Goal: Task Accomplishment & Management: Manage account settings

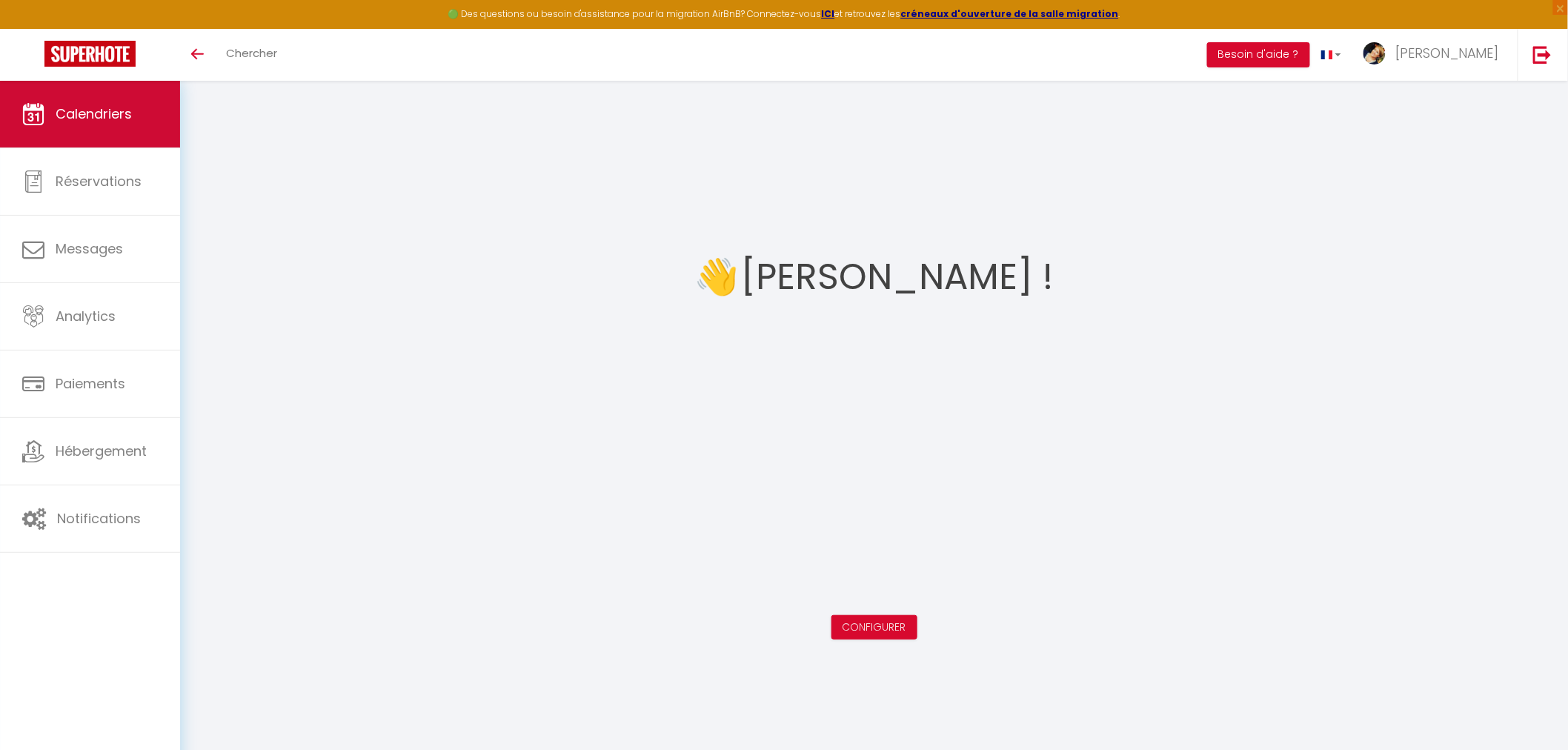
click at [82, 120] on span "Calendriers" at bounding box center [93, 113] width 76 height 19
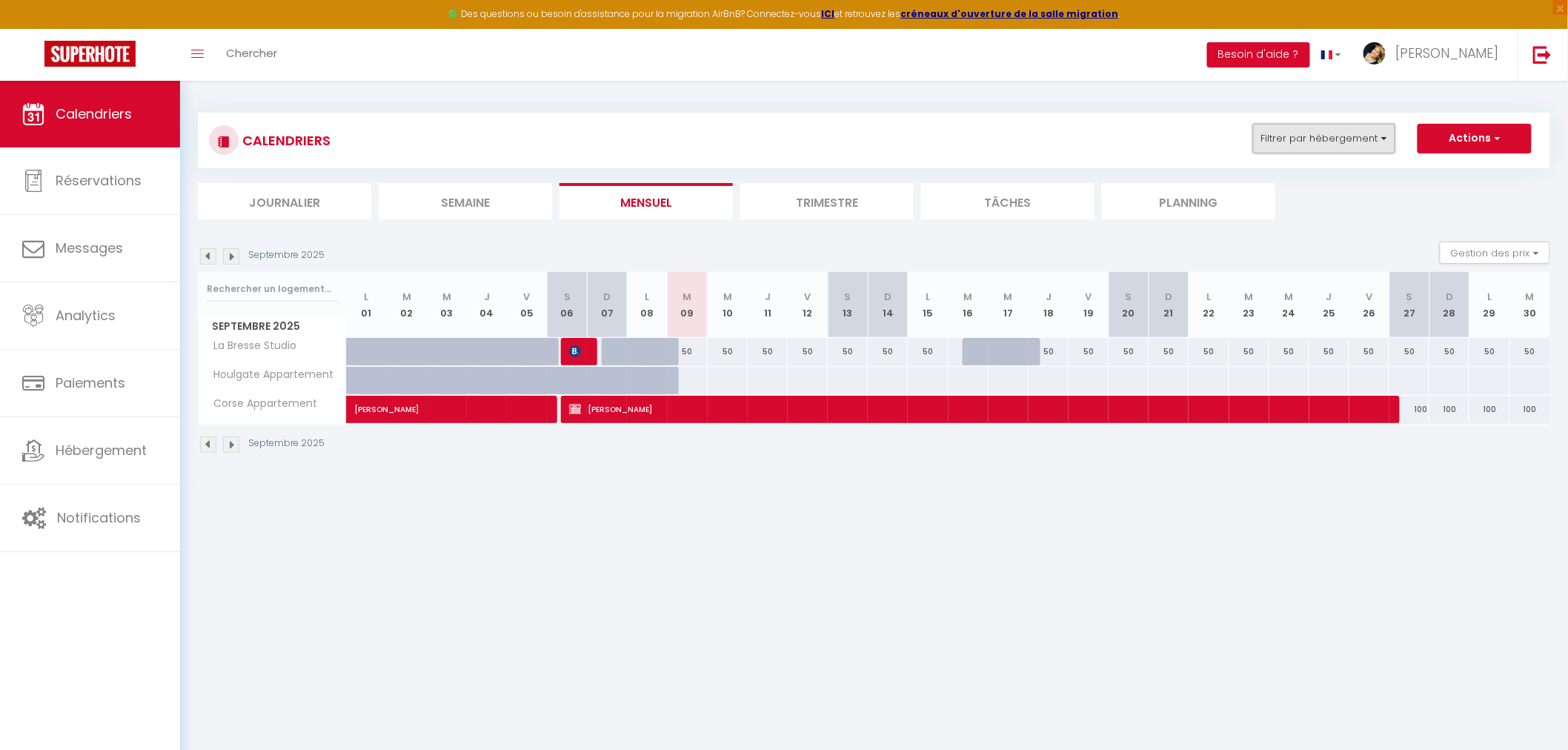
click at [1383, 136] on button "Filtrer par hébergement" at bounding box center [1325, 139] width 142 height 30
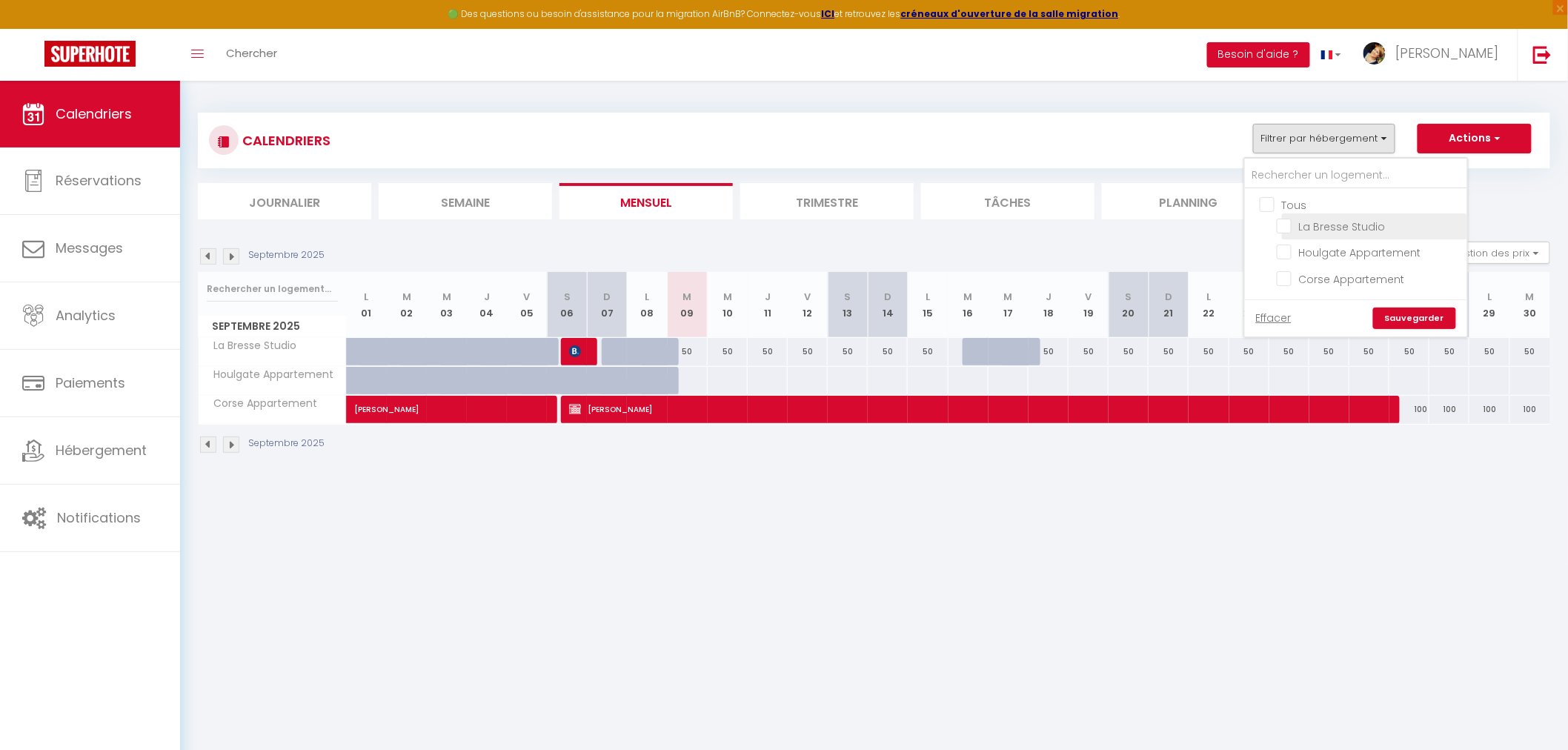
click at [1290, 226] on input "La Bresse Studio" at bounding box center [1370, 225] width 185 height 15
checkbox input "true"
checkbox input "false"
click at [1414, 314] on link "Sauvegarder" at bounding box center [1415, 318] width 83 height 23
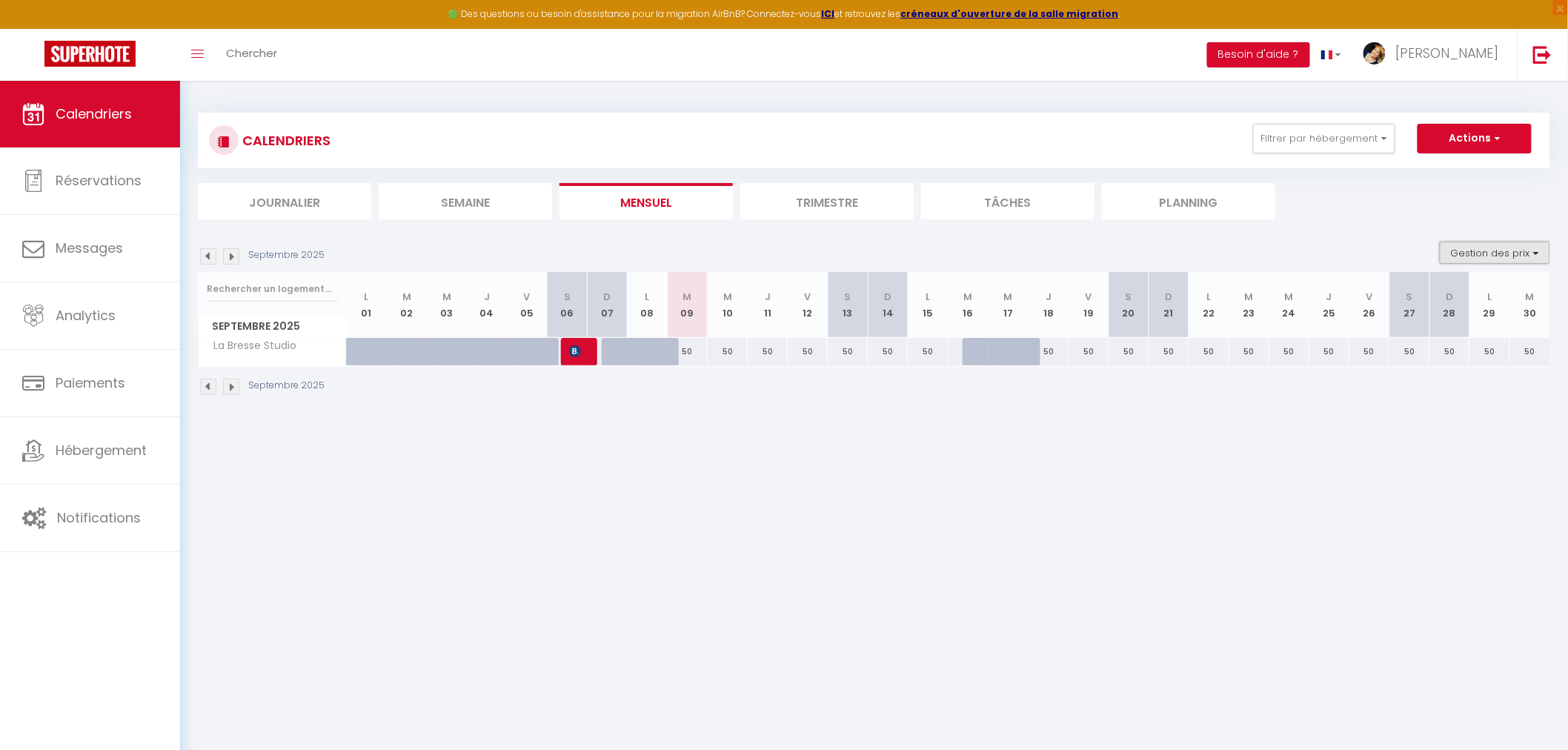
click at [1540, 253] on button "Gestion des prix" at bounding box center [1495, 252] width 110 height 23
click at [1428, 326] on input "Règles" at bounding box center [1482, 324] width 133 height 15
checkbox input "true"
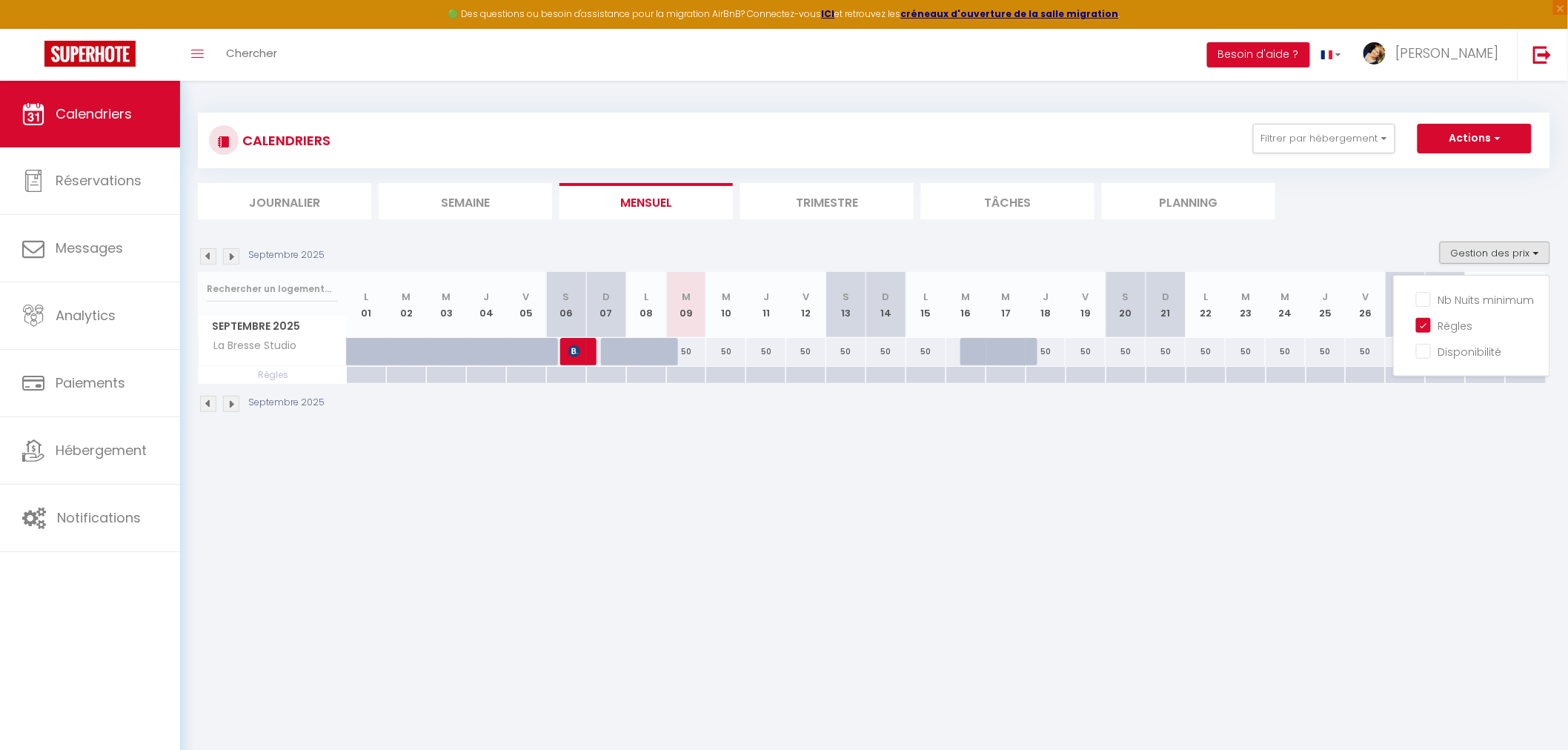
click at [811, 208] on li "Trimestre" at bounding box center [827, 201] width 173 height 36
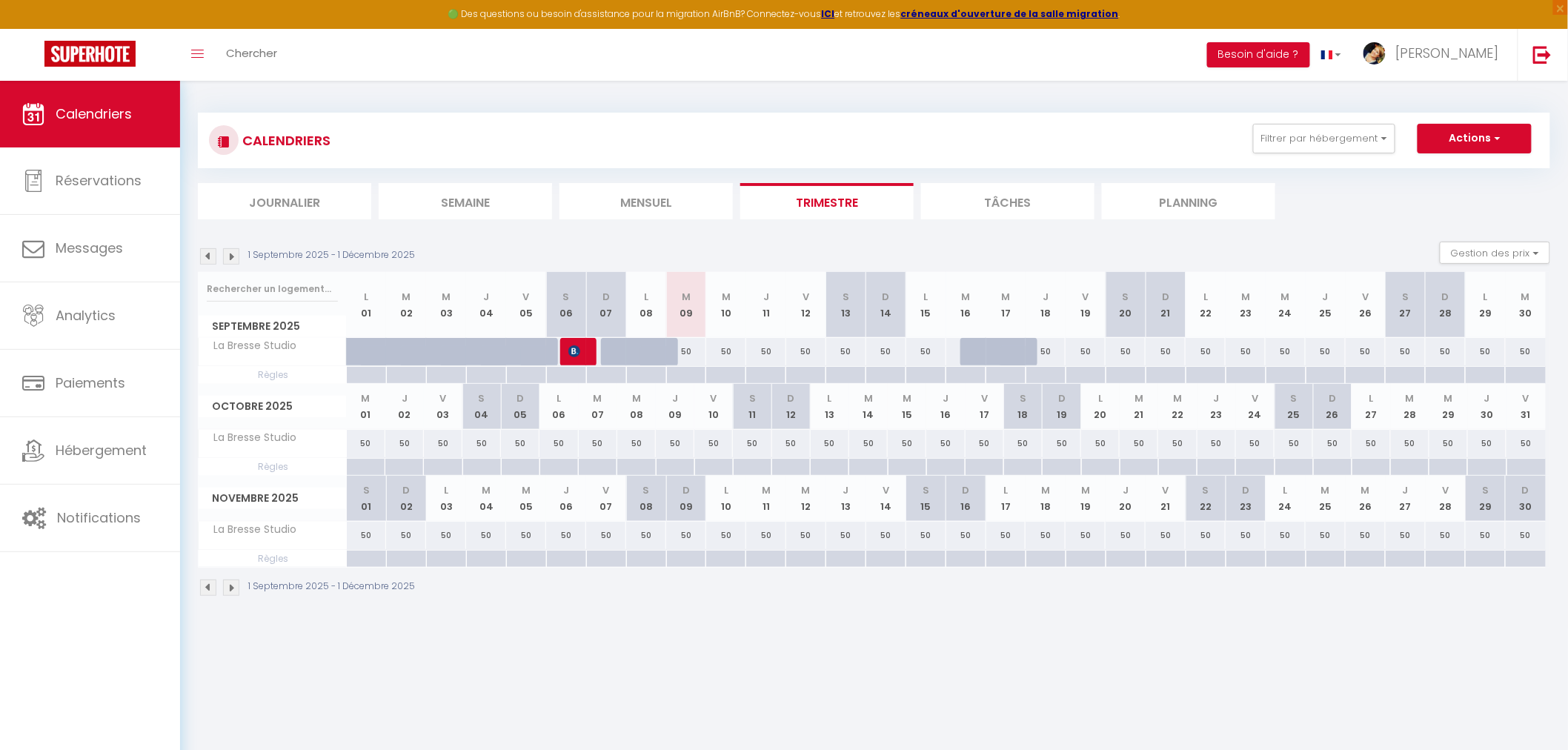
click at [232, 255] on img at bounding box center [231, 256] width 17 height 17
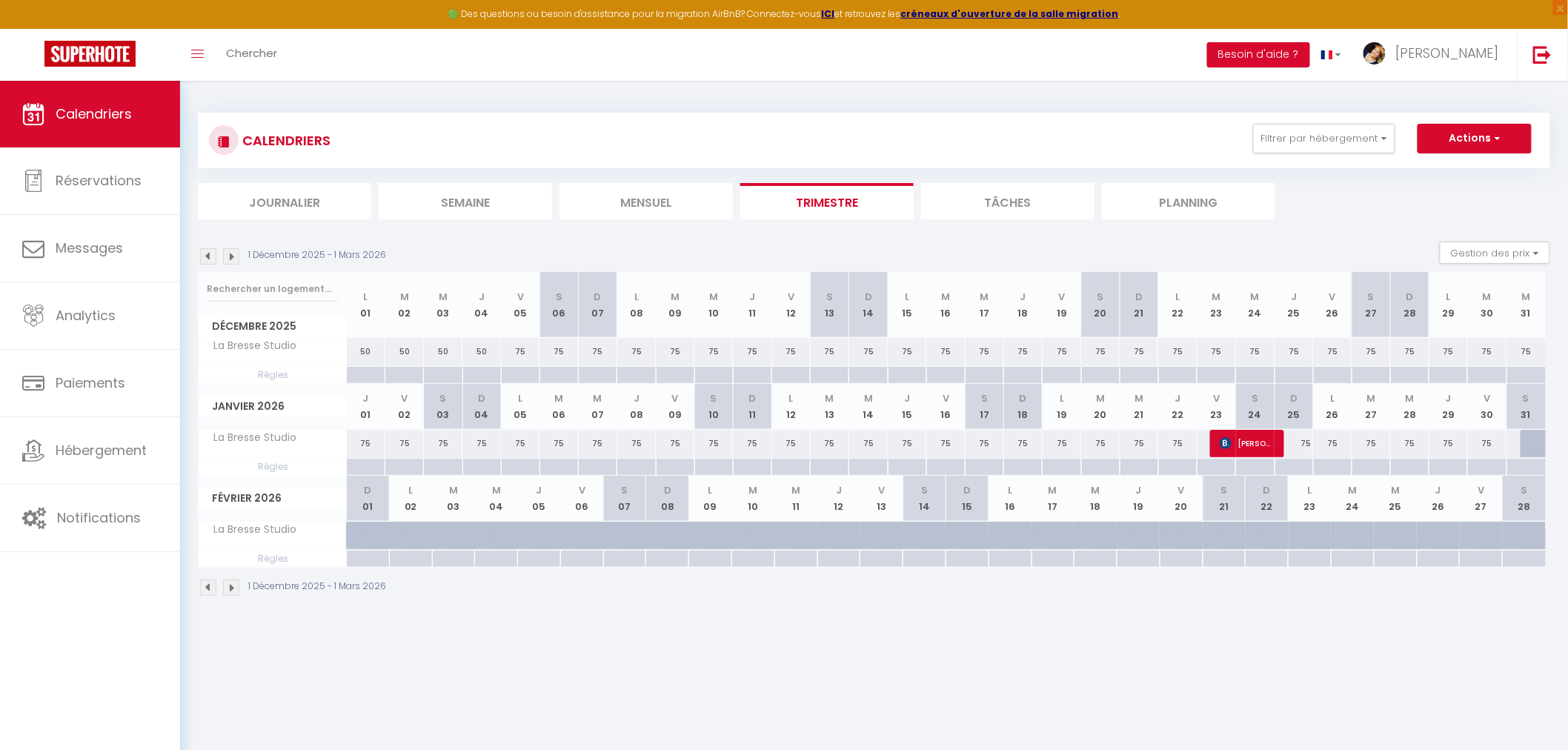
click at [1100, 374] on div at bounding box center [1100, 375] width 38 height 17
type input "[DATE]"
type input "Dim 21 Décembre 2025"
select select
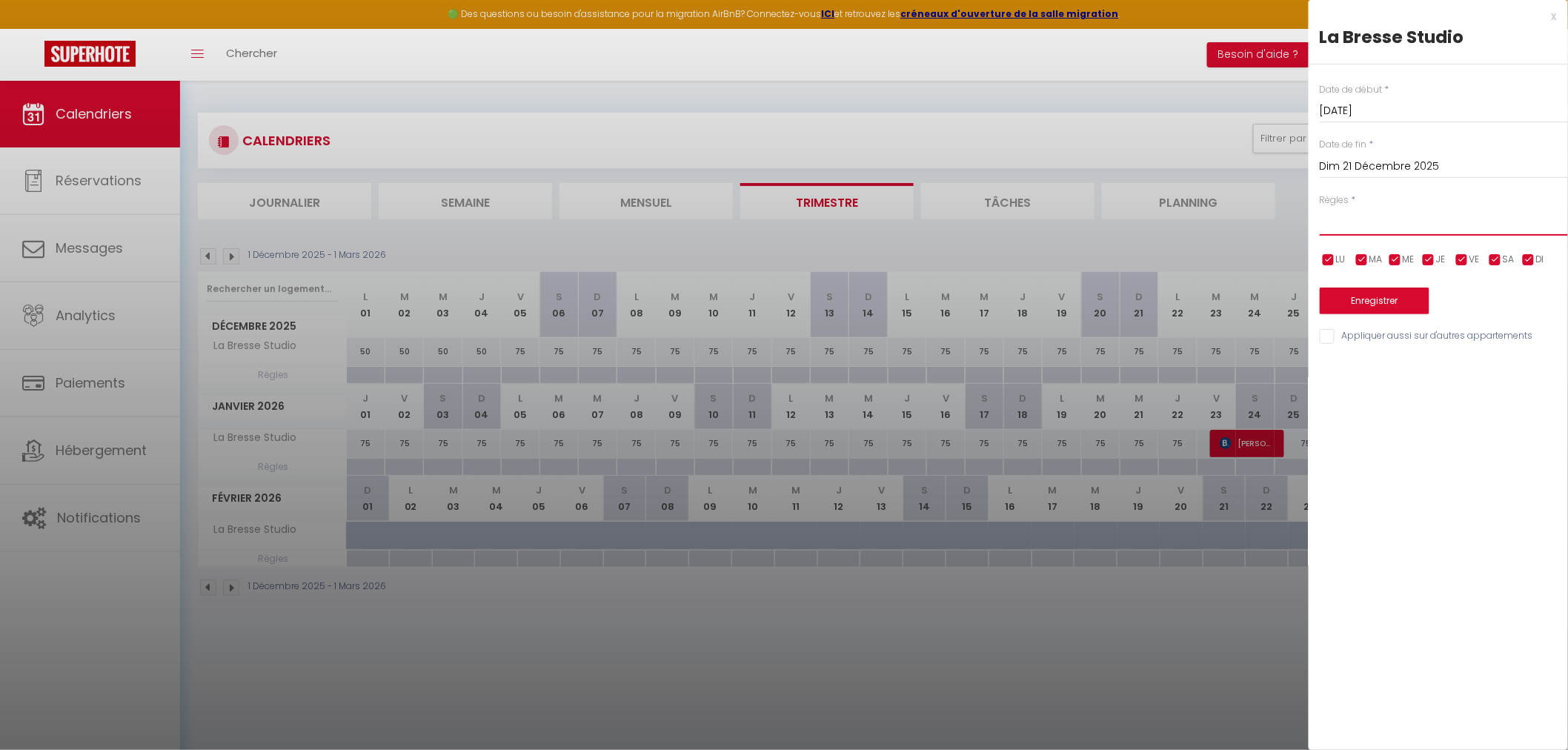
click at [1342, 229] on select "Aucun No Checkin No Checkout Pas d'arrivée / Pas de départ" at bounding box center [1444, 222] width 248 height 29
click at [1371, 112] on input "[DATE]" at bounding box center [1444, 111] width 248 height 20
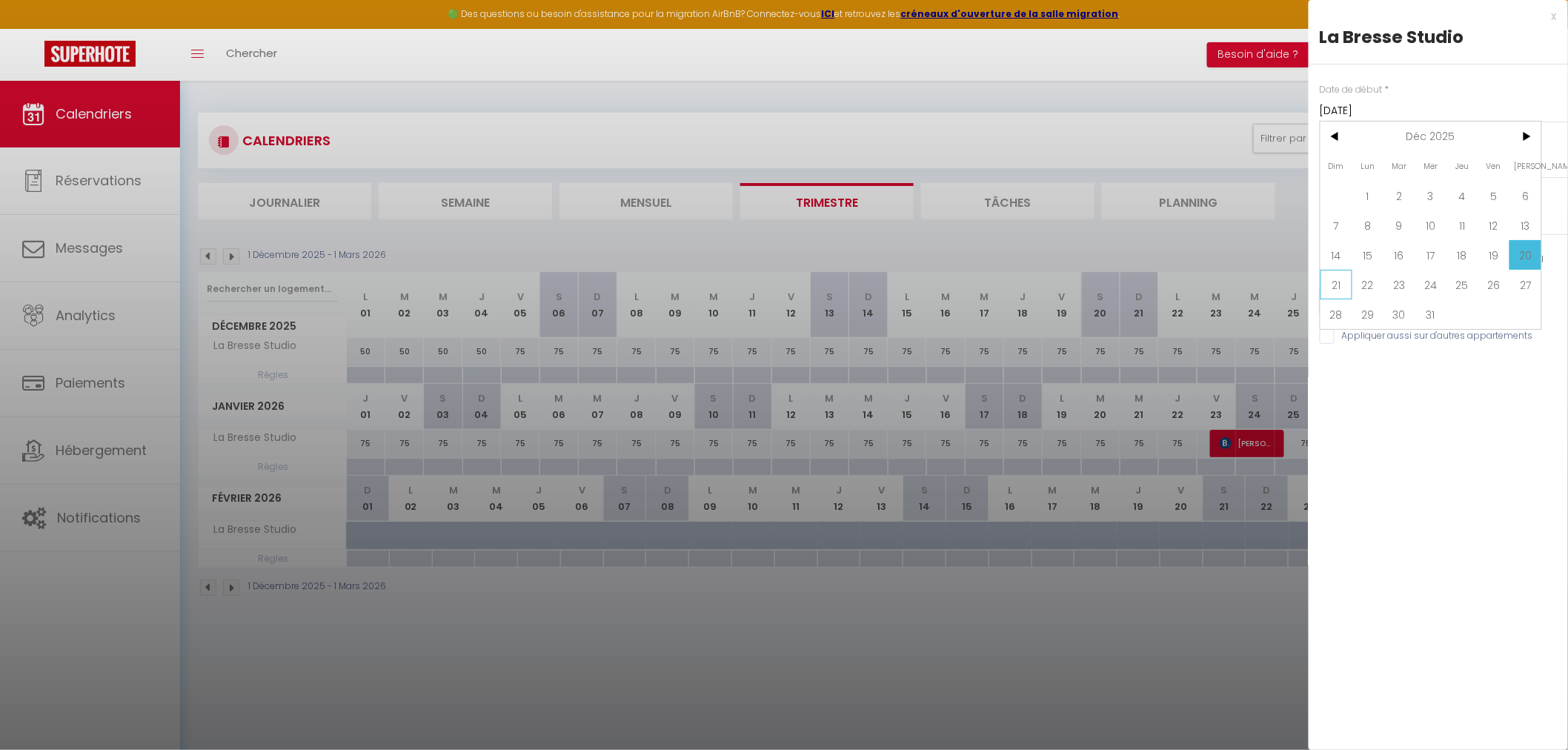
click at [1337, 278] on span "21" at bounding box center [1336, 285] width 32 height 30
type input "Dim 21 Décembre 2025"
type input "Lun 22 Décembre 2025"
select select
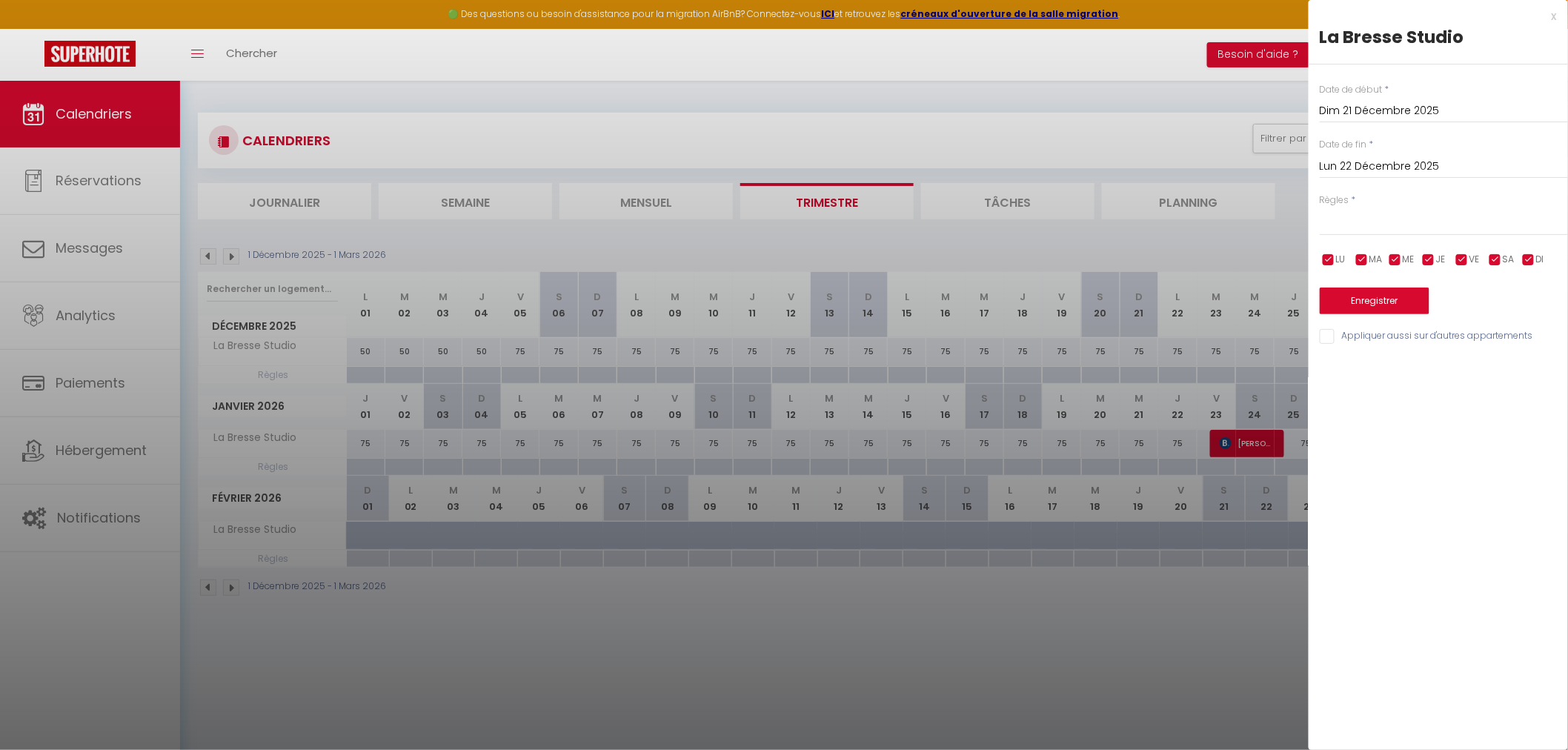
click at [1368, 169] on input "Lun 22 Décembre 2025" at bounding box center [1444, 167] width 248 height 20
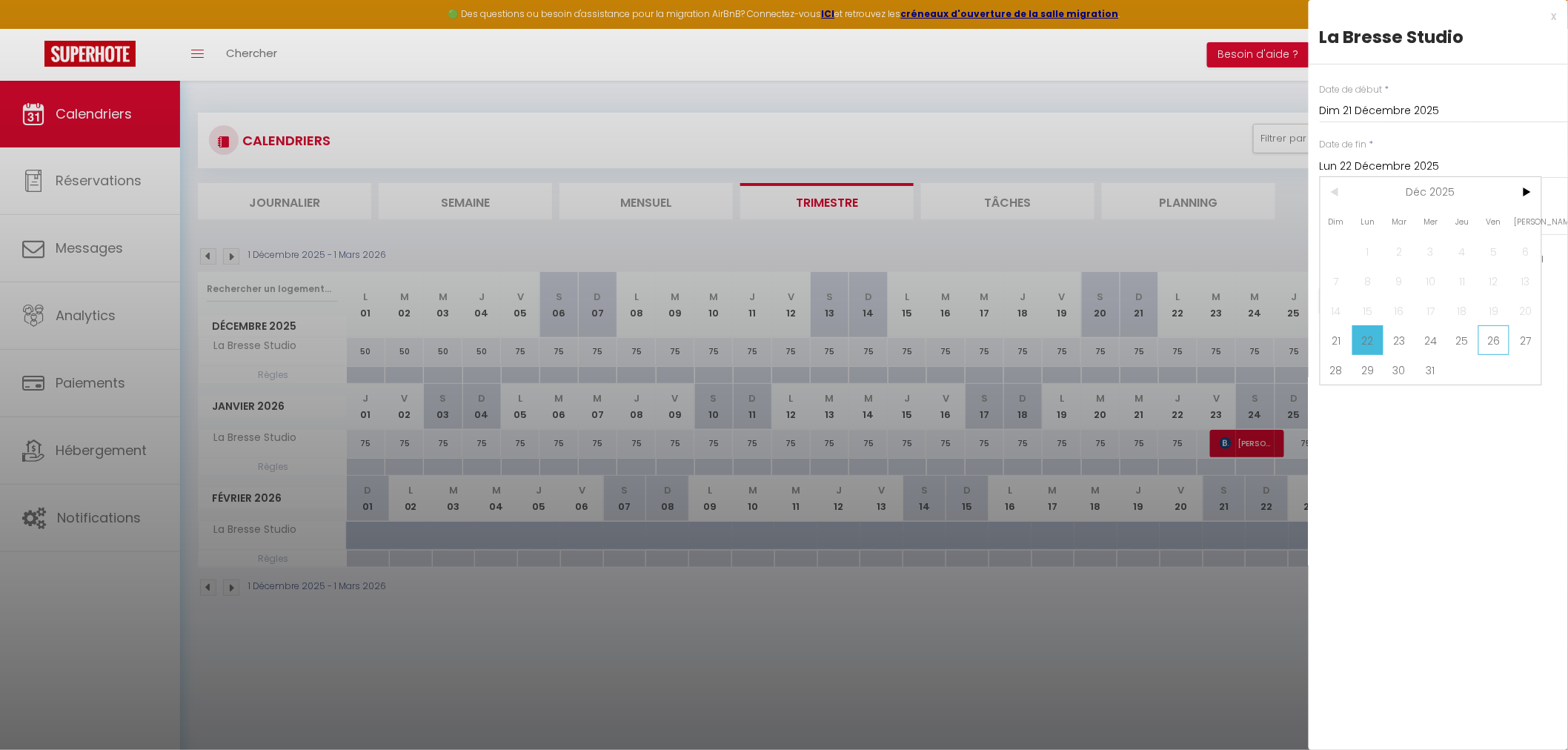
click at [1493, 337] on span "26" at bounding box center [1494, 340] width 32 height 30
type input "Ven 26 Décembre 2025"
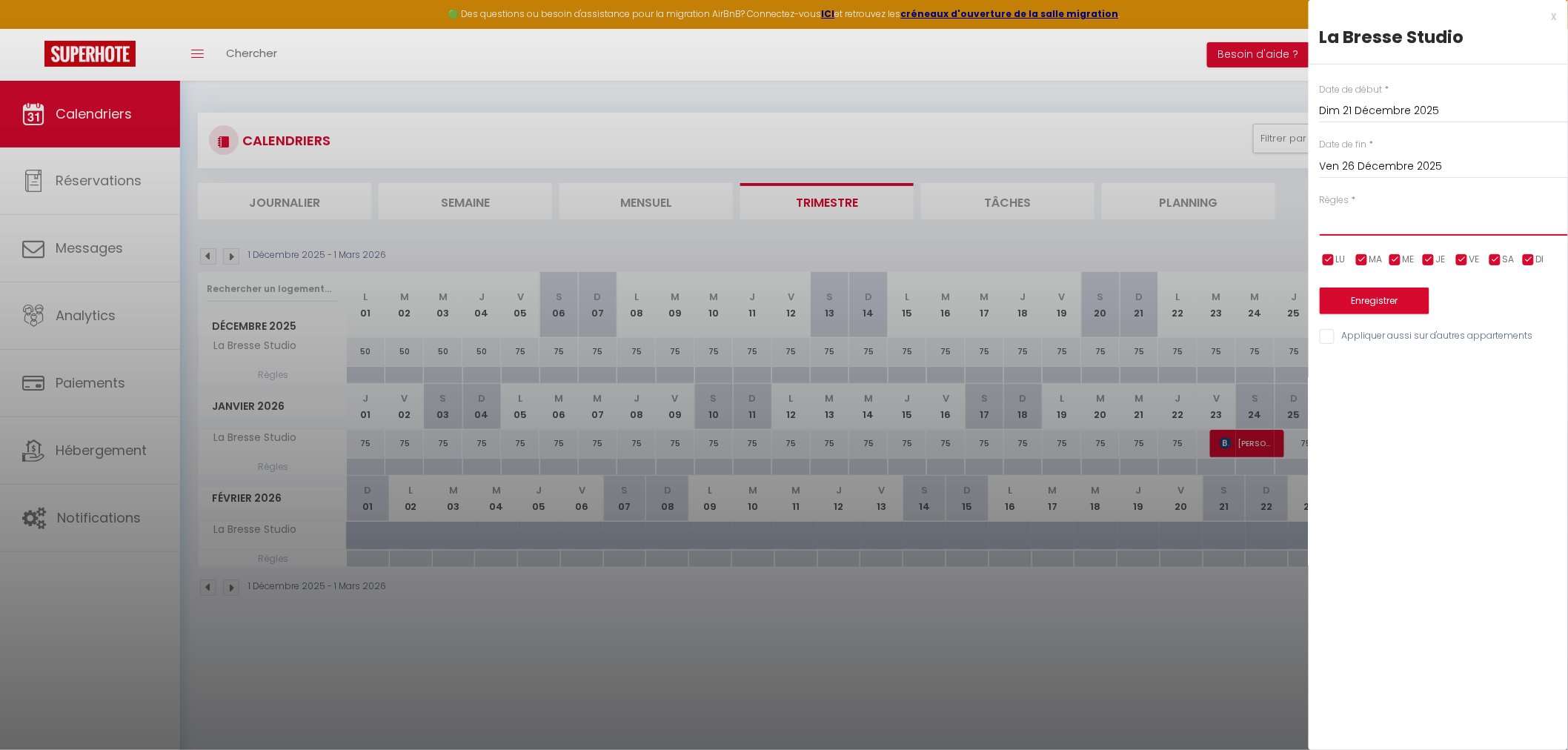
click at [1361, 220] on select "Aucun No Checkin No Checkout Pas d'arrivée / Pas de départ" at bounding box center [1444, 222] width 248 height 29
select select "3"
click at [1320, 208] on select "Aucun No Checkin No Checkout Pas d'arrivée / Pas de départ" at bounding box center [1444, 222] width 248 height 29
click at [1529, 262] on input "checkbox" at bounding box center [1529, 259] width 15 height 15
click at [1529, 261] on input "checkbox" at bounding box center [1529, 259] width 15 height 15
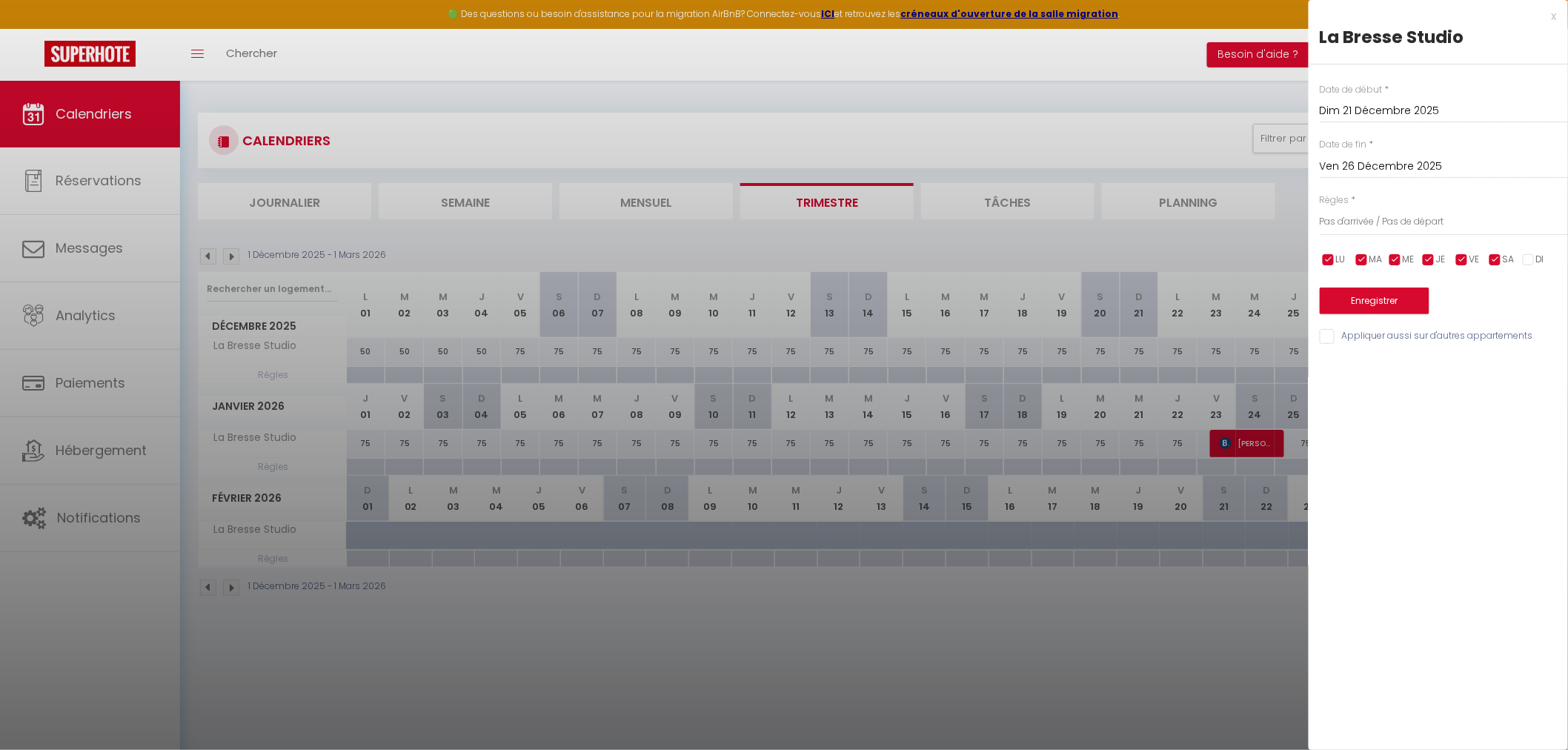
checkbox input "true"
click at [1497, 261] on input "checkbox" at bounding box center [1495, 259] width 15 height 15
checkbox input "false"
click at [1388, 305] on button "Enregistrer" at bounding box center [1374, 301] width 109 height 27
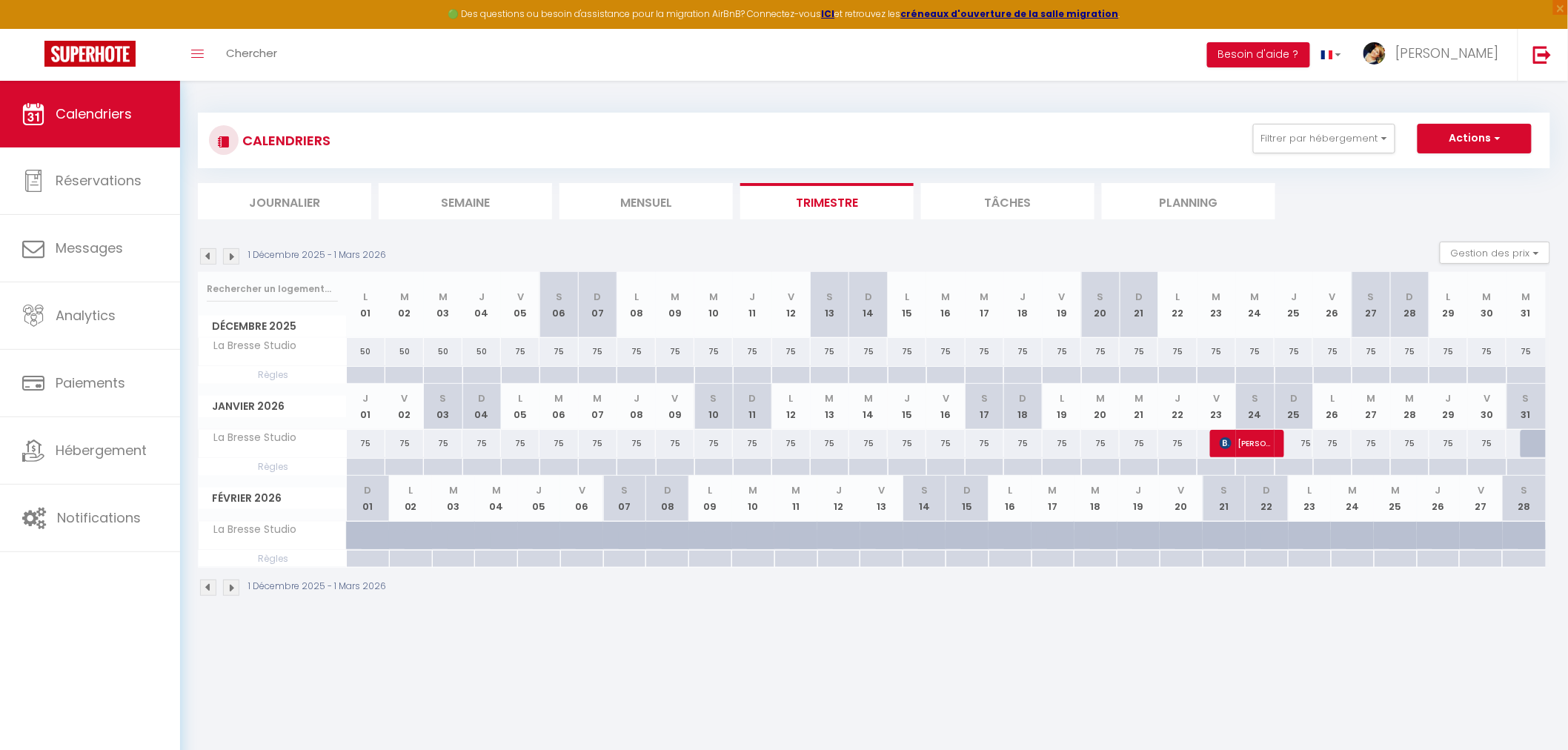
click at [1410, 373] on div at bounding box center [1409, 375] width 38 height 17
type input "Dim 28 Décembre 2025"
type input "Lun 29 Décembre 2025"
select select
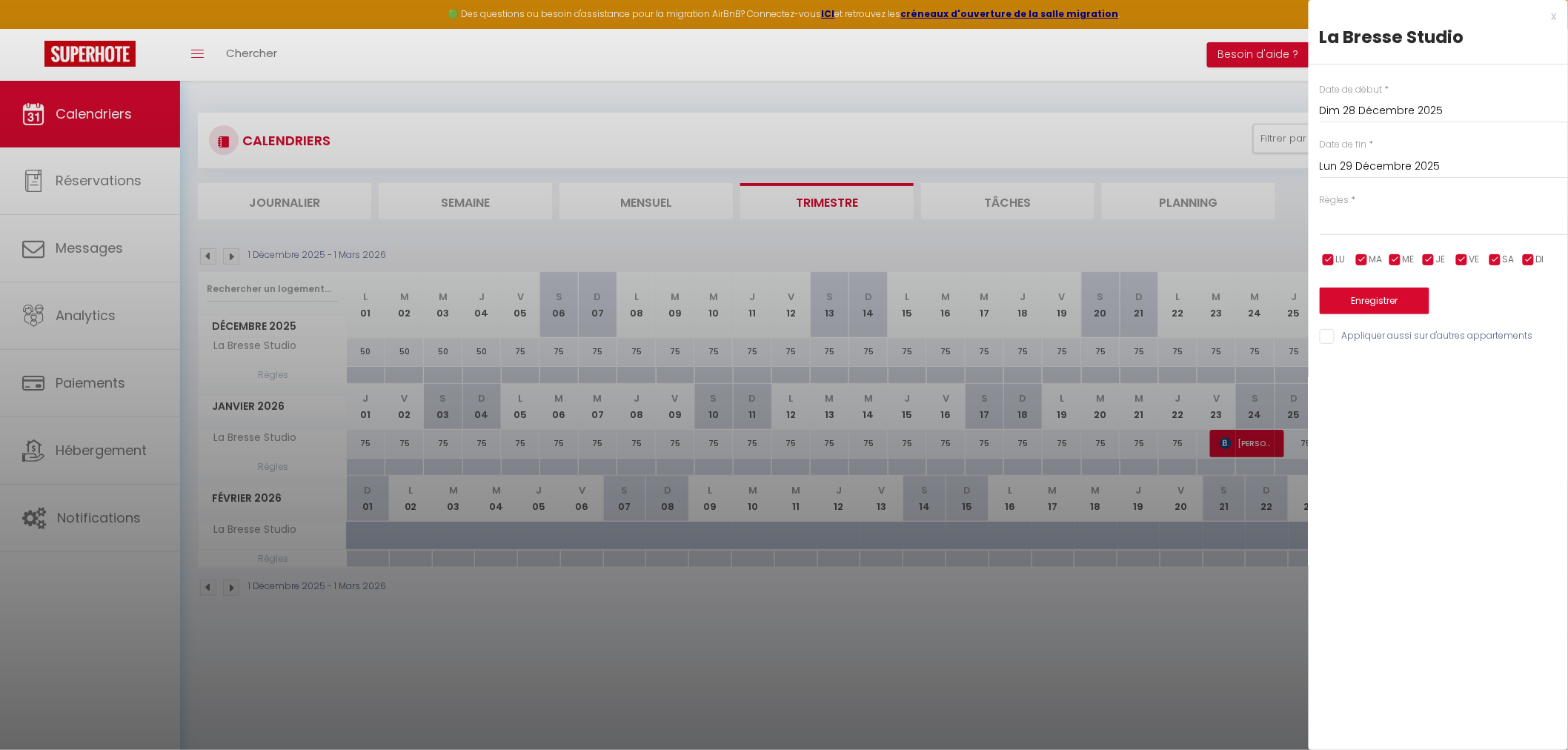
click at [1386, 167] on input "Lun 29 Décembre 2025" at bounding box center [1444, 167] width 248 height 20
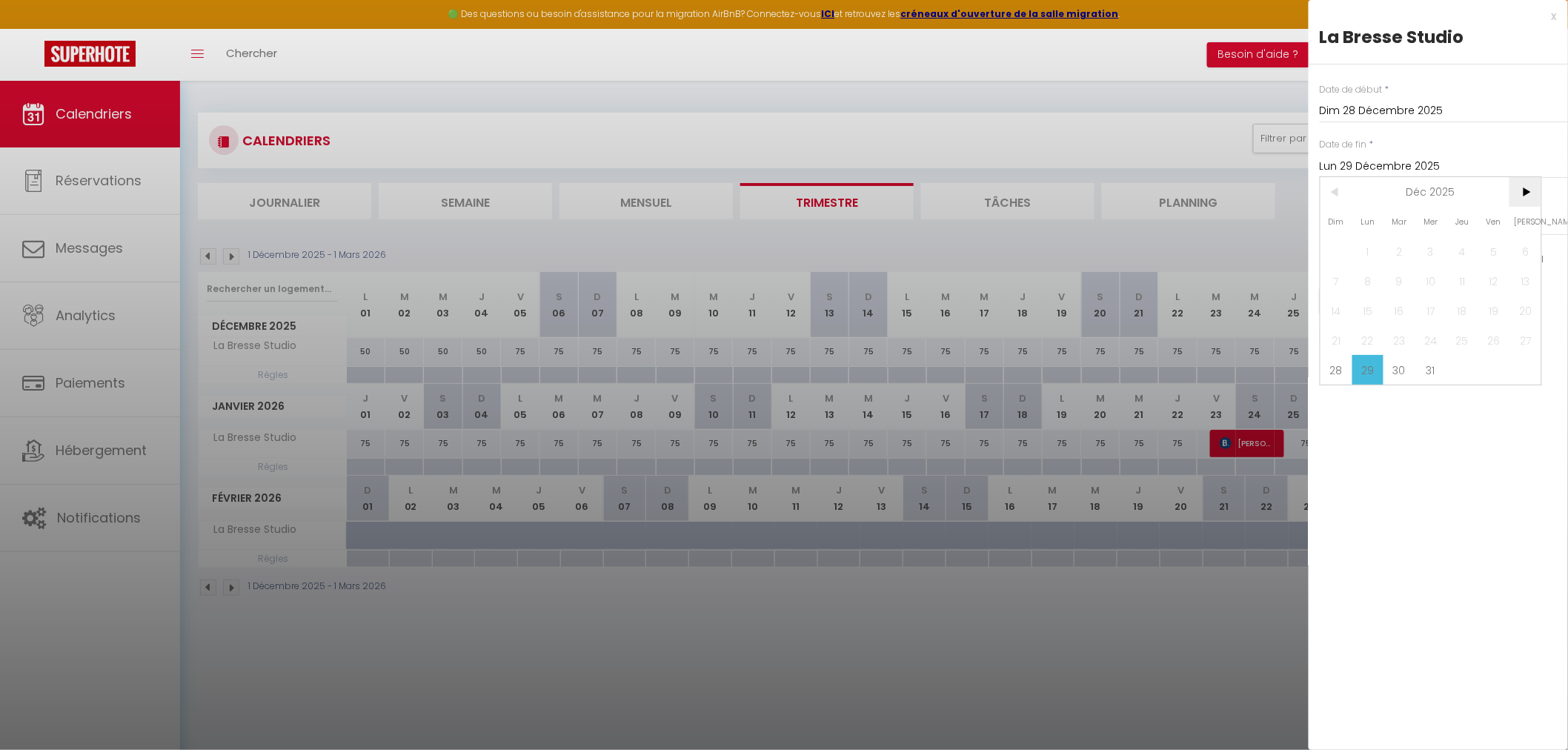
click at [1524, 190] on span ">" at bounding box center [1526, 192] width 32 height 30
click at [1494, 246] on span "2" at bounding box center [1494, 251] width 32 height 30
type input "Ven 02 Janvier 2026"
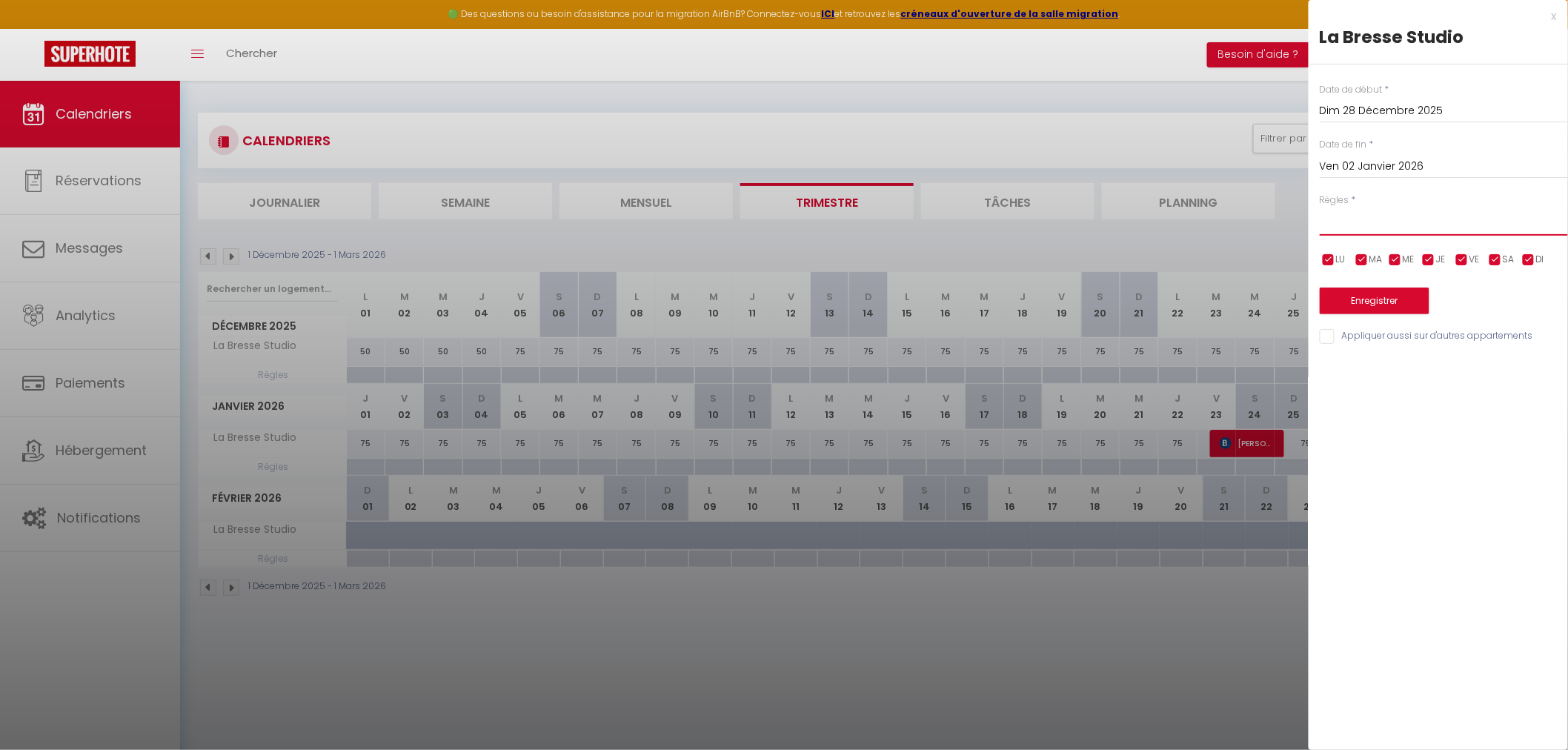
click at [1402, 226] on select "Aucun No Checkin No Checkout Pas d'arrivée / Pas de départ" at bounding box center [1444, 222] width 248 height 29
select select "3"
click at [1320, 208] on select "Aucun No Checkin No Checkout Pas d'arrivée / Pas de départ" at bounding box center [1444, 222] width 248 height 29
click at [1496, 257] on input "checkbox" at bounding box center [1495, 259] width 15 height 15
checkbox input "false"
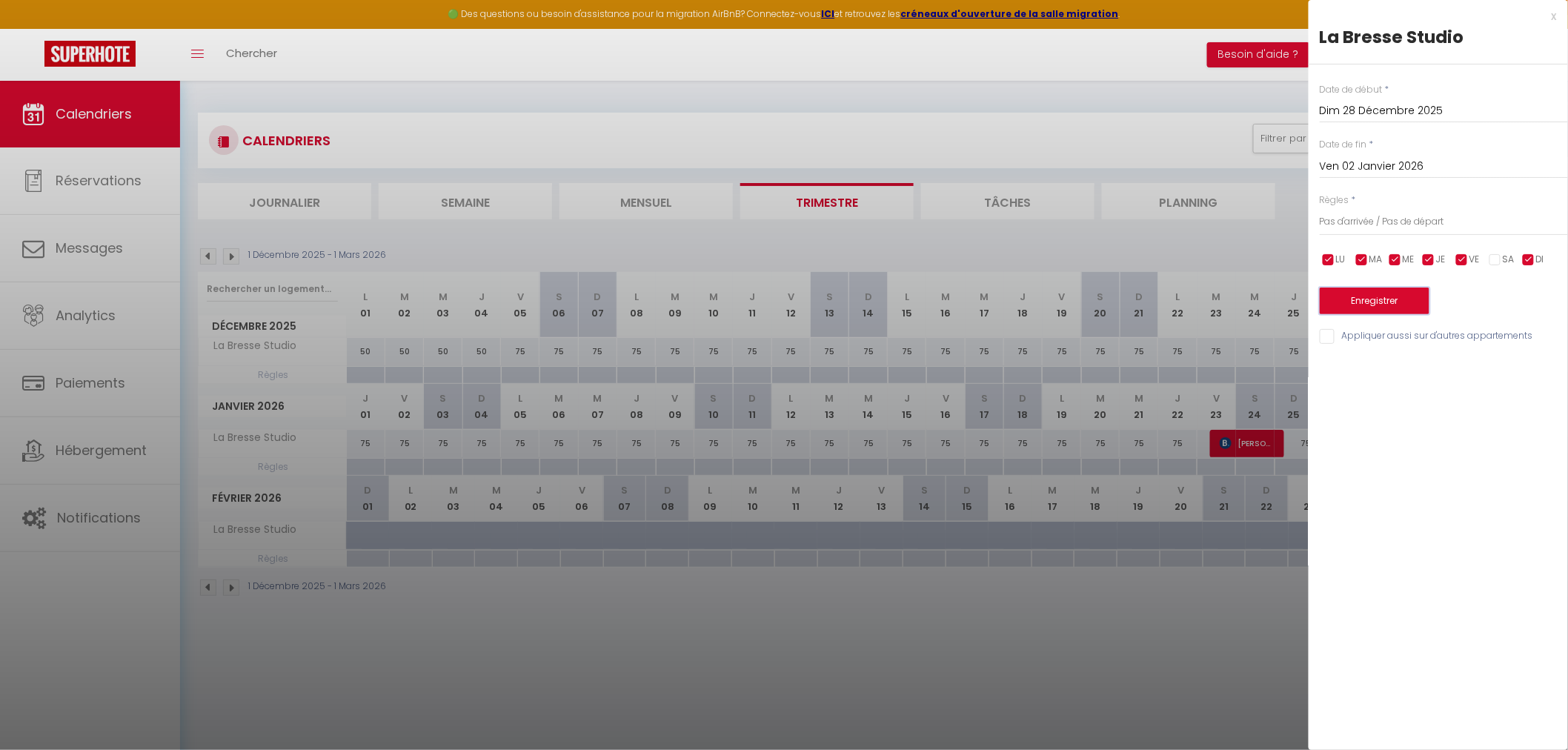
click at [1388, 301] on button "Enregistrer" at bounding box center [1374, 301] width 109 height 27
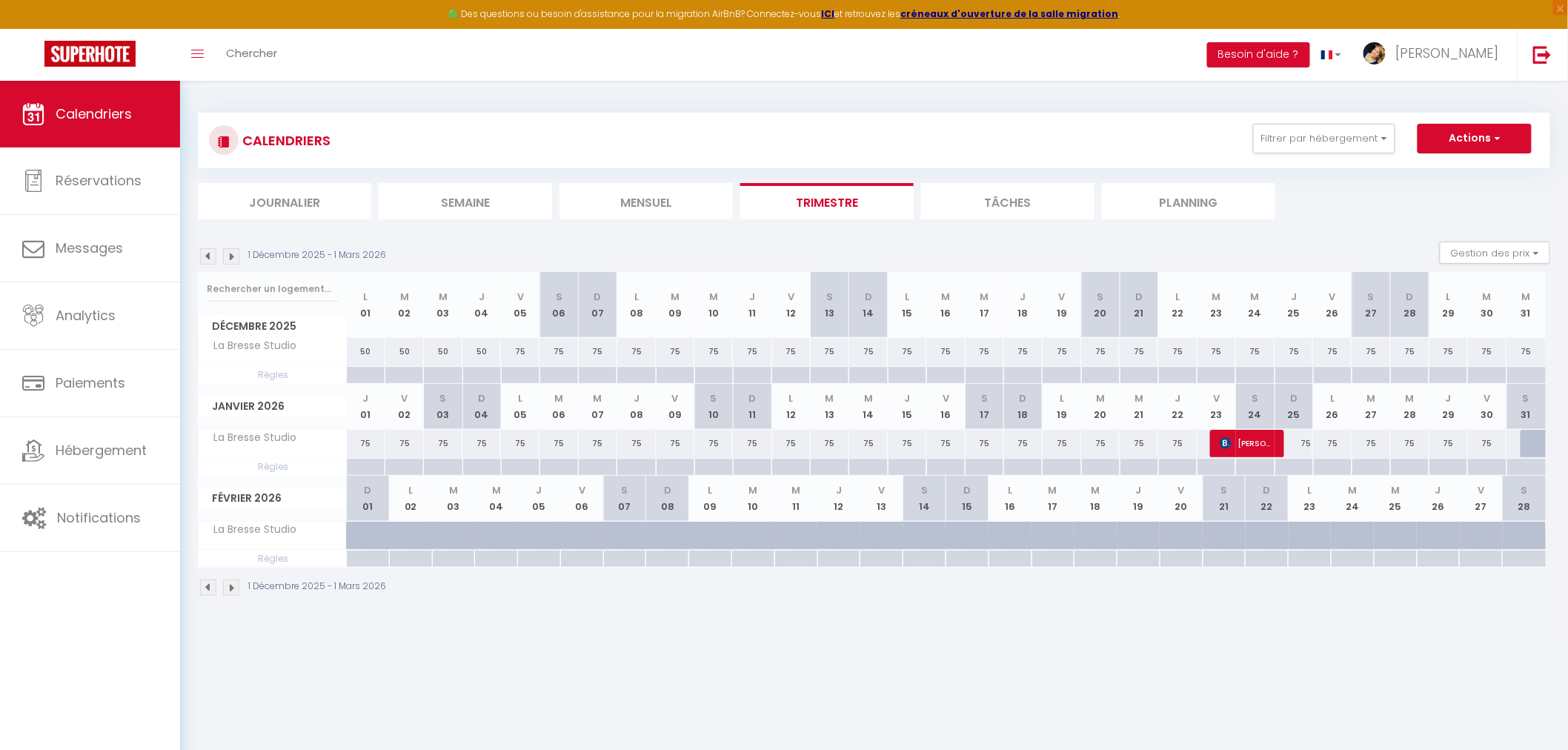
click at [1182, 372] on div at bounding box center [1177, 375] width 38 height 17
type input "Lun 22 Décembre 2025"
type input "[DATE]"
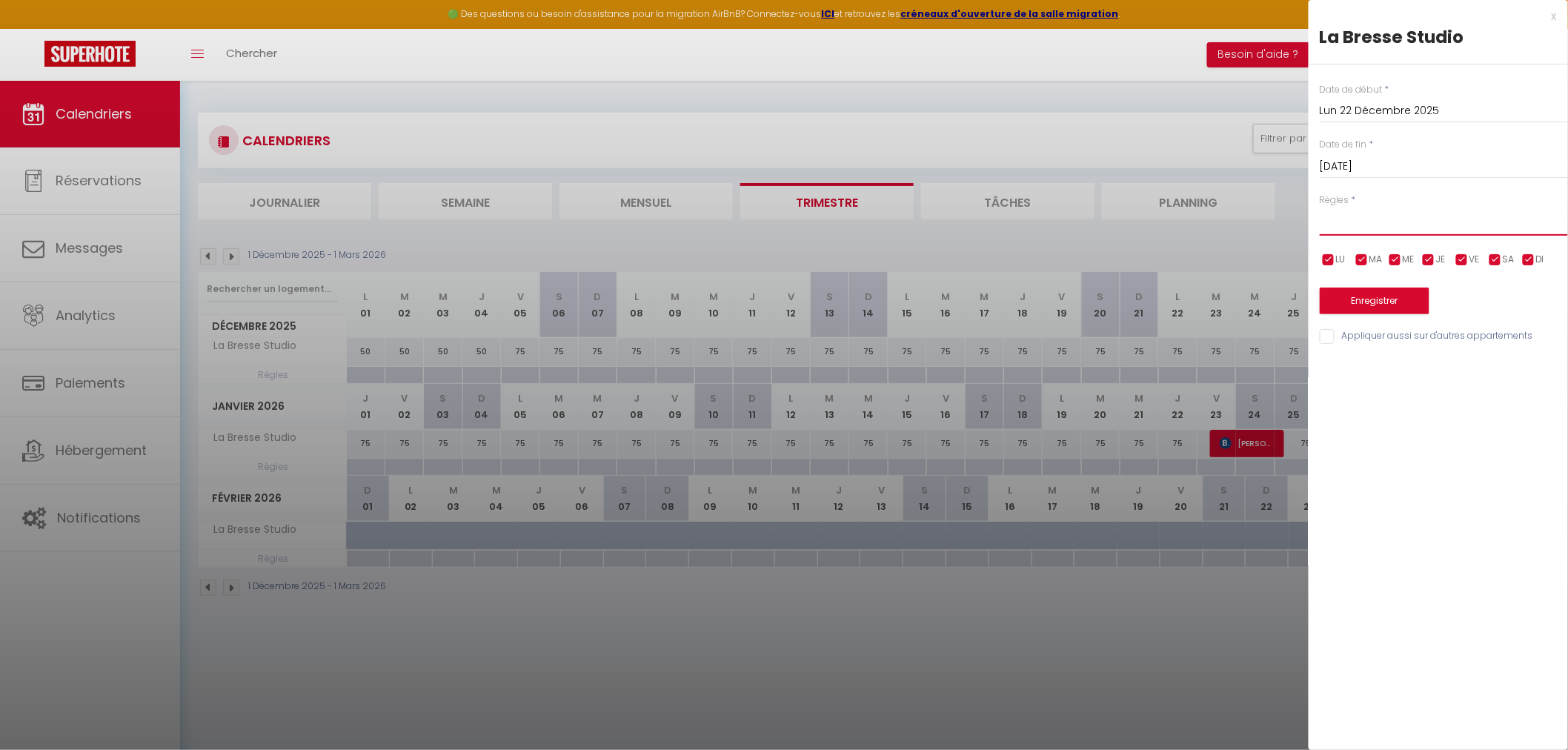
click at [1338, 220] on select "Aucun No Checkin No Checkout Pas d'arrivée / Pas de départ" at bounding box center [1444, 222] width 248 height 29
select select "3"
click at [1320, 208] on select "Aucun No Checkin No Checkout Pas d'arrivée / Pas de départ" at bounding box center [1444, 222] width 248 height 29
click at [1346, 298] on button "Enregistrer" at bounding box center [1374, 301] width 109 height 27
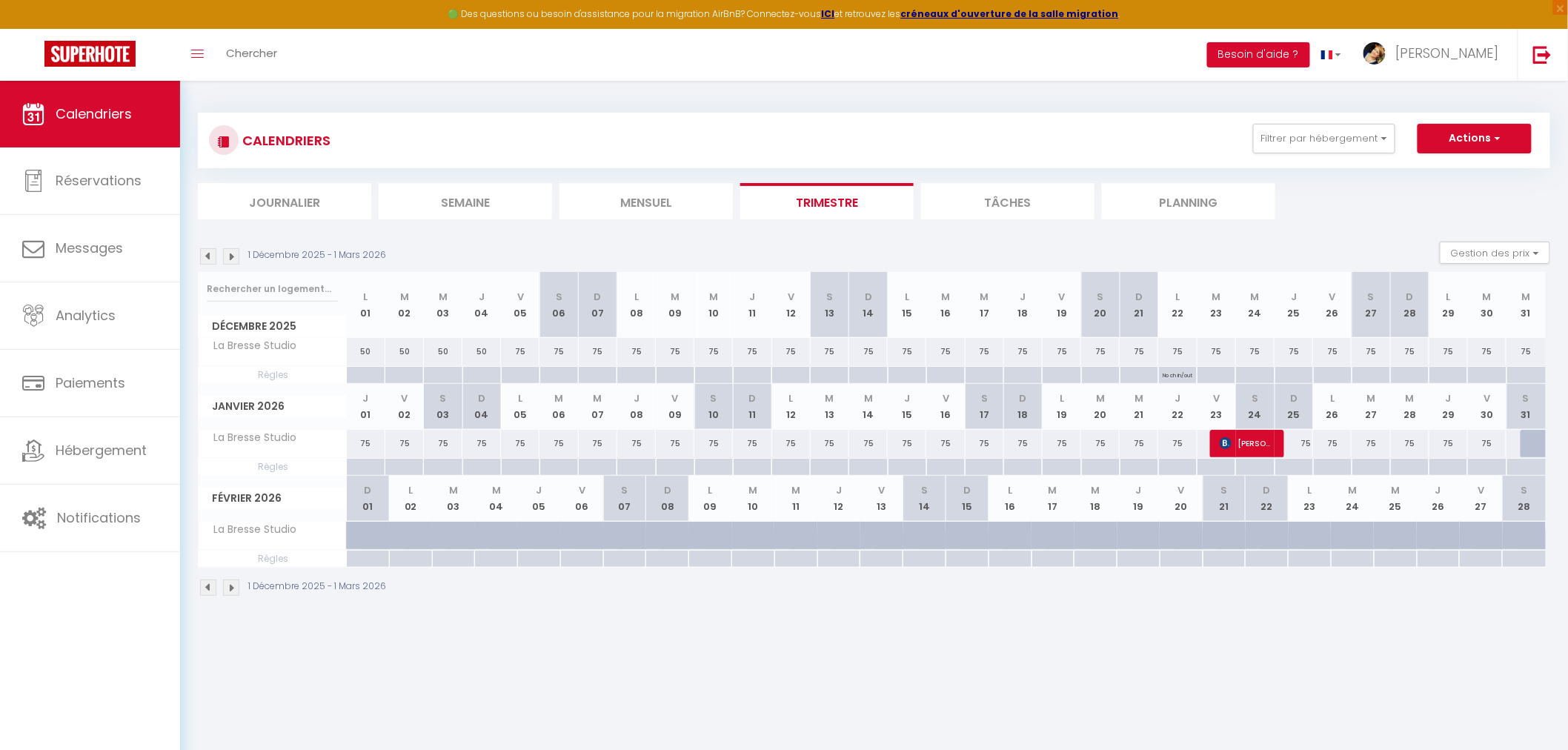
click at [1143, 373] on div at bounding box center [1138, 375] width 38 height 17
type input "Dim 21 Décembre 2025"
type input "Lun 22 Décembre 2025"
select select
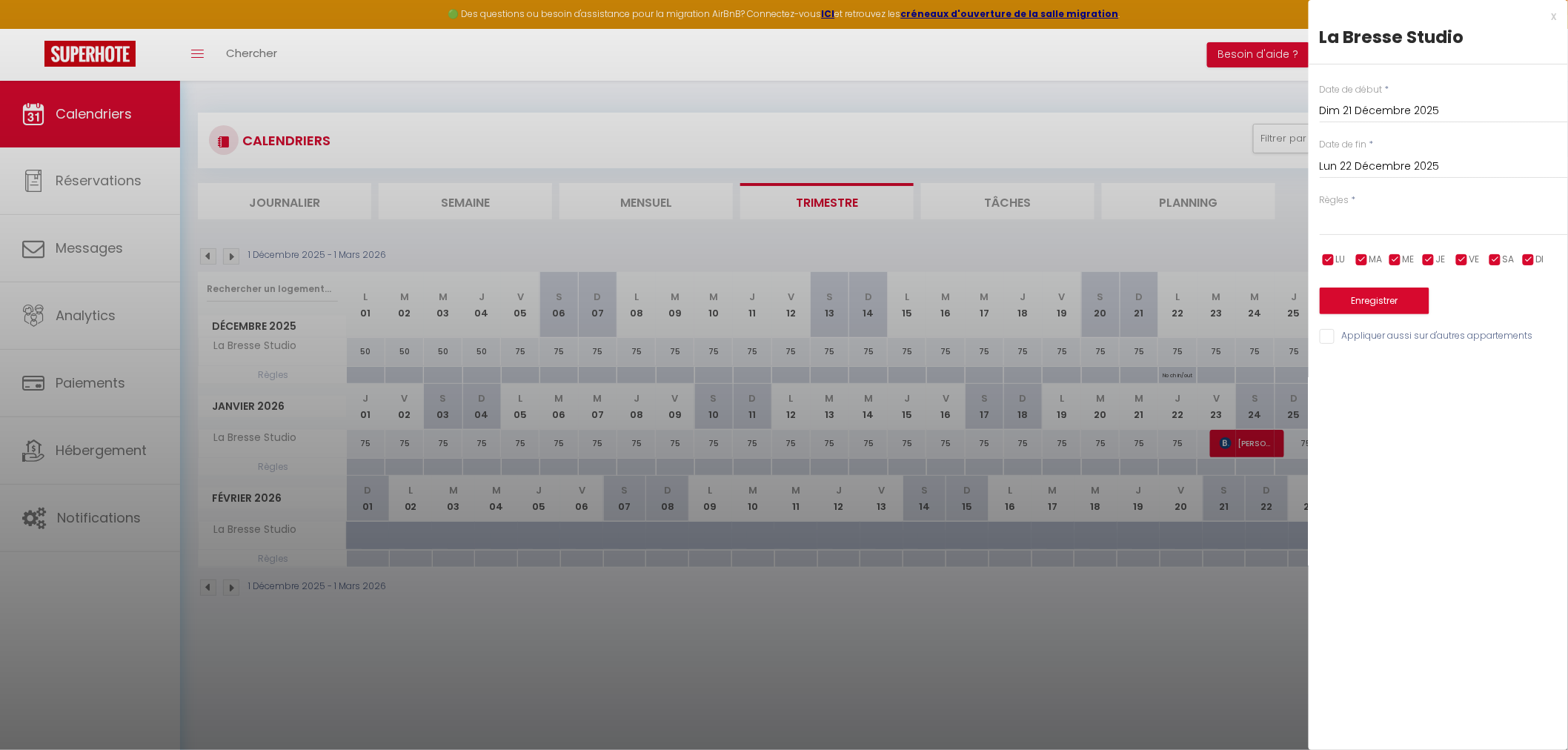
click at [1385, 163] on input "Lun 22 Décembre 2025" at bounding box center [1444, 167] width 248 height 20
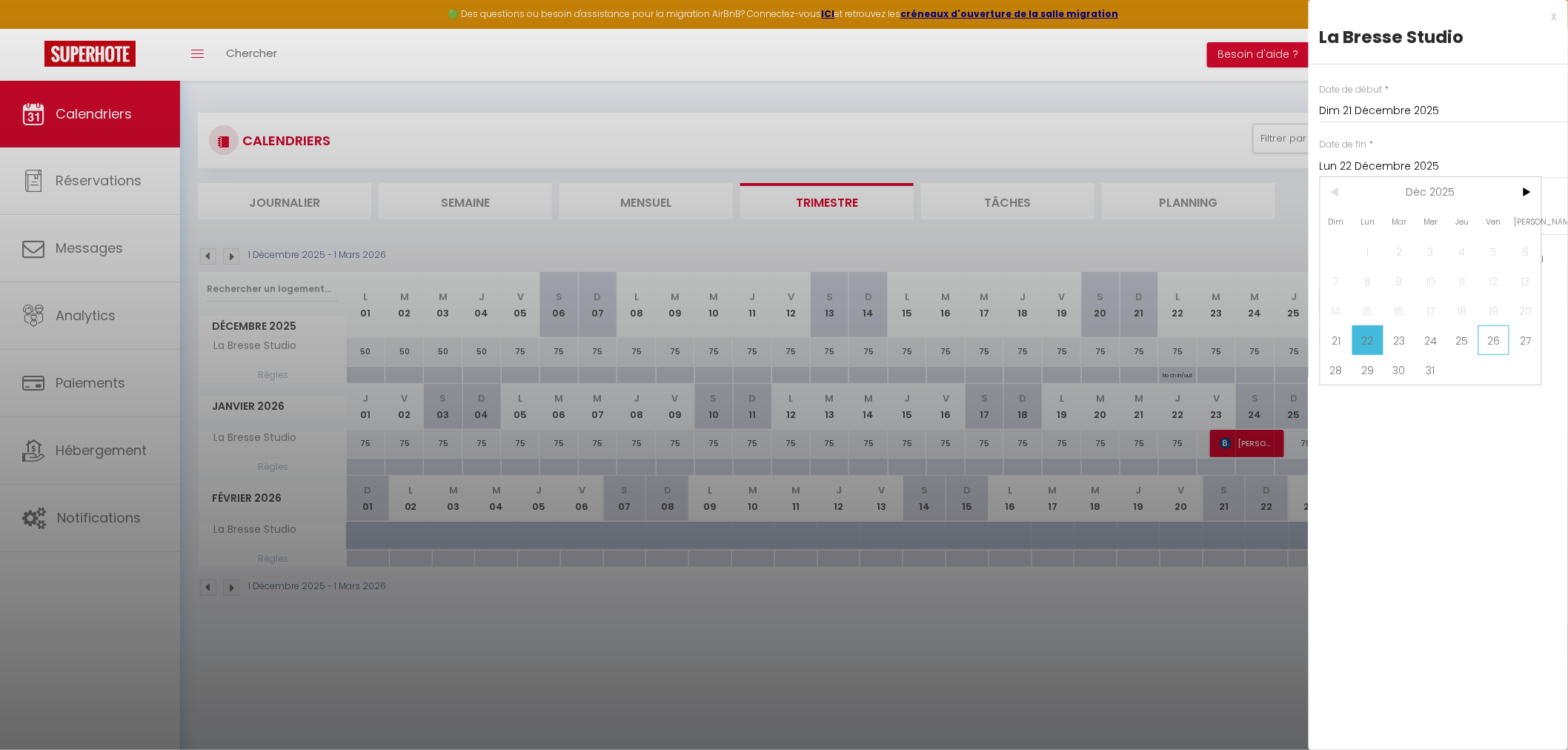
click at [1501, 339] on span "26" at bounding box center [1494, 340] width 32 height 30
type input "Ven 26 Décembre 2025"
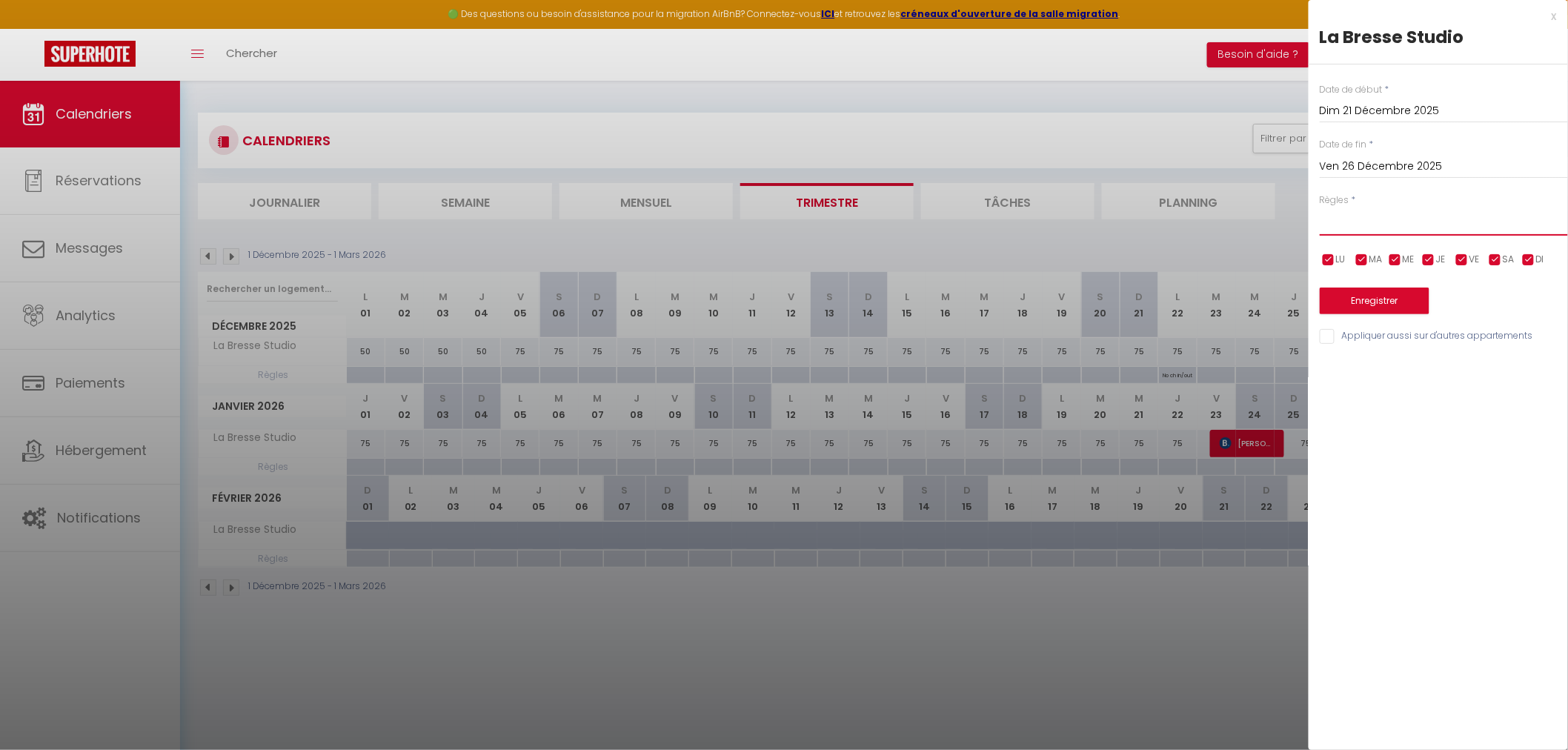
click at [1372, 226] on select "Aucun No Checkin No Checkout Pas d'arrivée / Pas de départ" at bounding box center [1444, 222] width 248 height 29
select select "3"
click at [1320, 208] on select "Aucun No Checkin No Checkout Pas d'arrivée / Pas de départ" at bounding box center [1444, 222] width 248 height 29
click at [1369, 304] on button "Enregistrer" at bounding box center [1374, 301] width 109 height 27
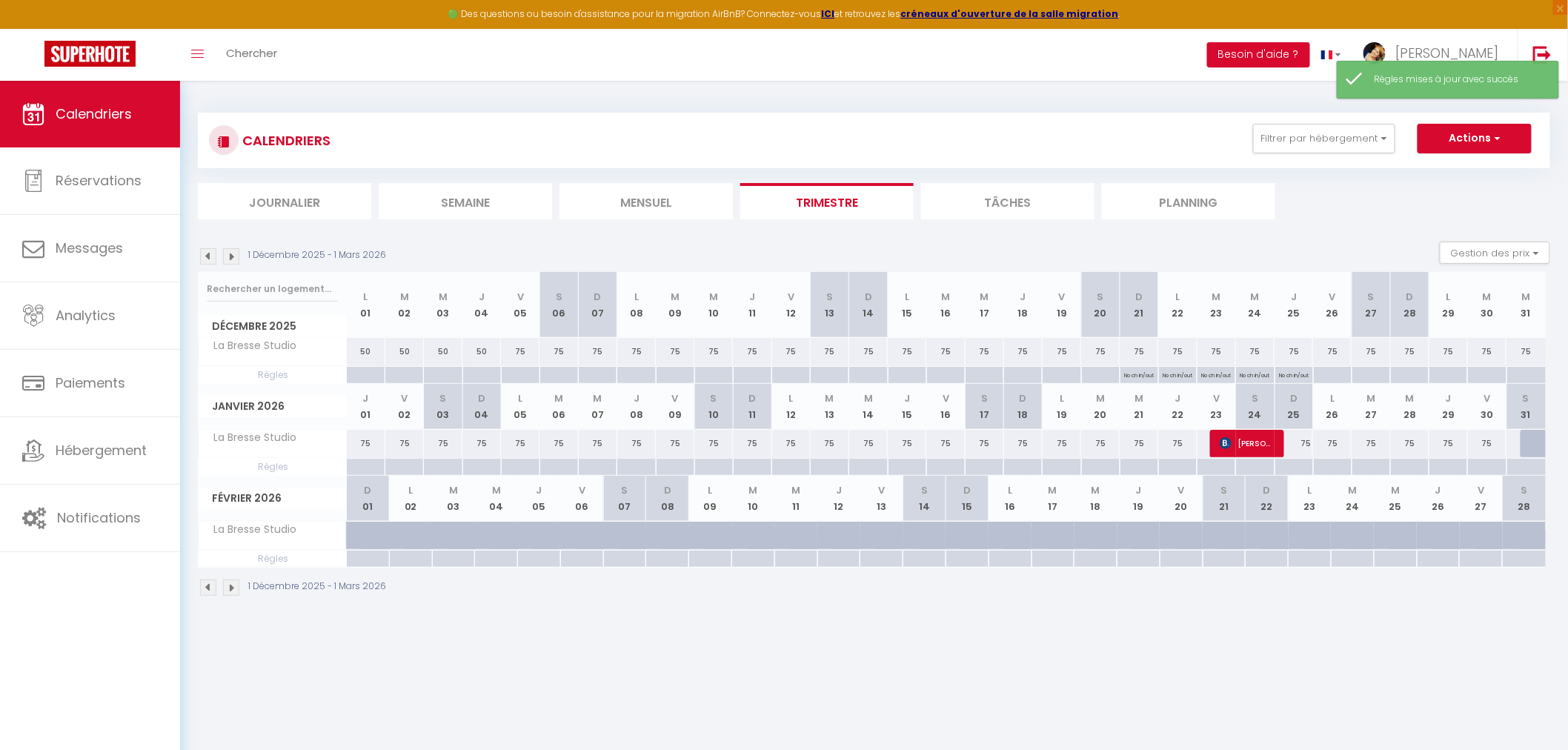
click at [1329, 375] on div at bounding box center [1332, 375] width 38 height 17
type input "Ven 26 Décembre 2025"
type input "[DATE]"
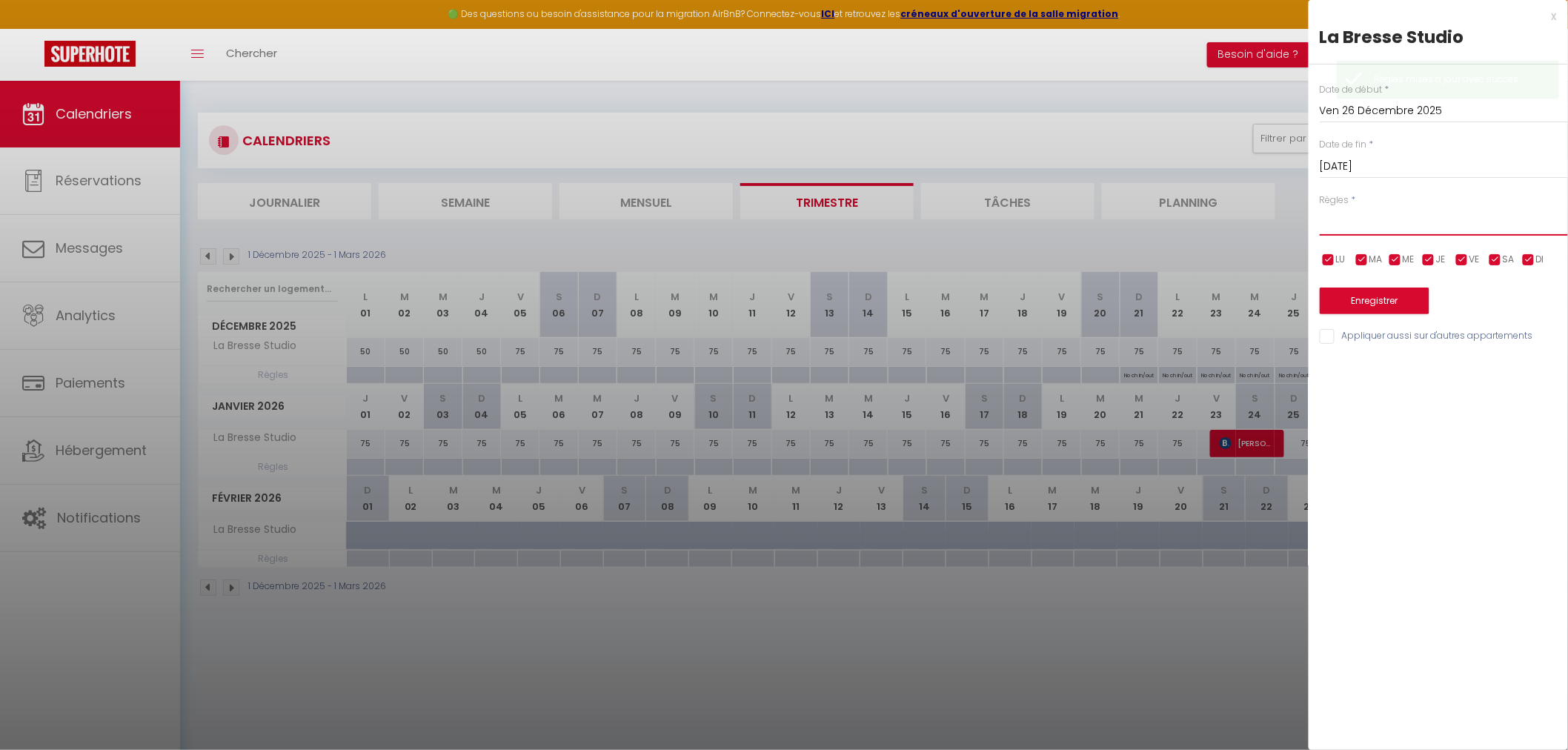
click at [1387, 232] on select "Aucun No Checkin No Checkout Pas d'arrivée / Pas de départ" at bounding box center [1444, 222] width 248 height 29
select select "3"
click at [1320, 208] on select "Aucun No Checkin No Checkout Pas d'arrivée / Pas de départ" at bounding box center [1444, 222] width 248 height 29
click at [1376, 301] on button "Enregistrer" at bounding box center [1374, 301] width 109 height 27
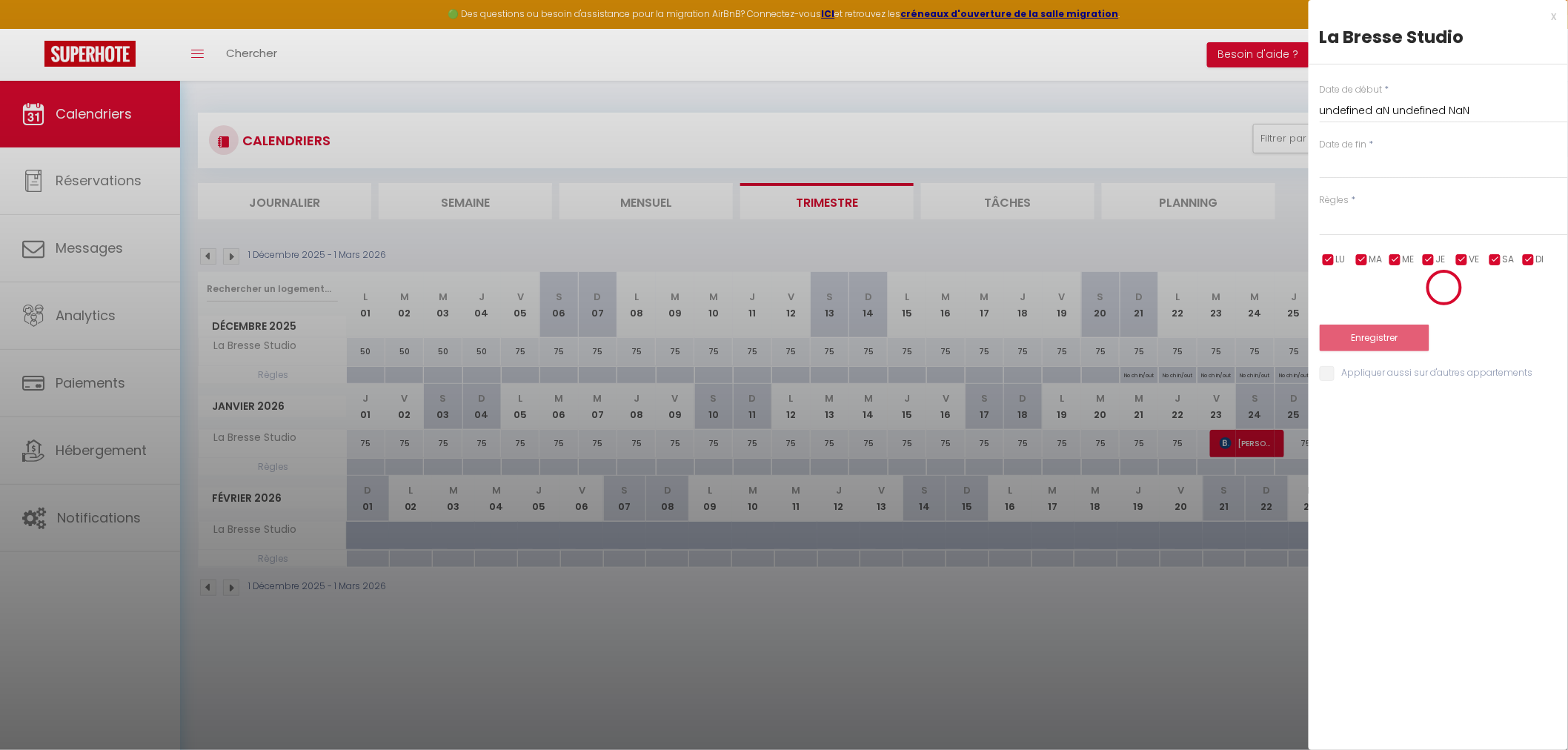
select select
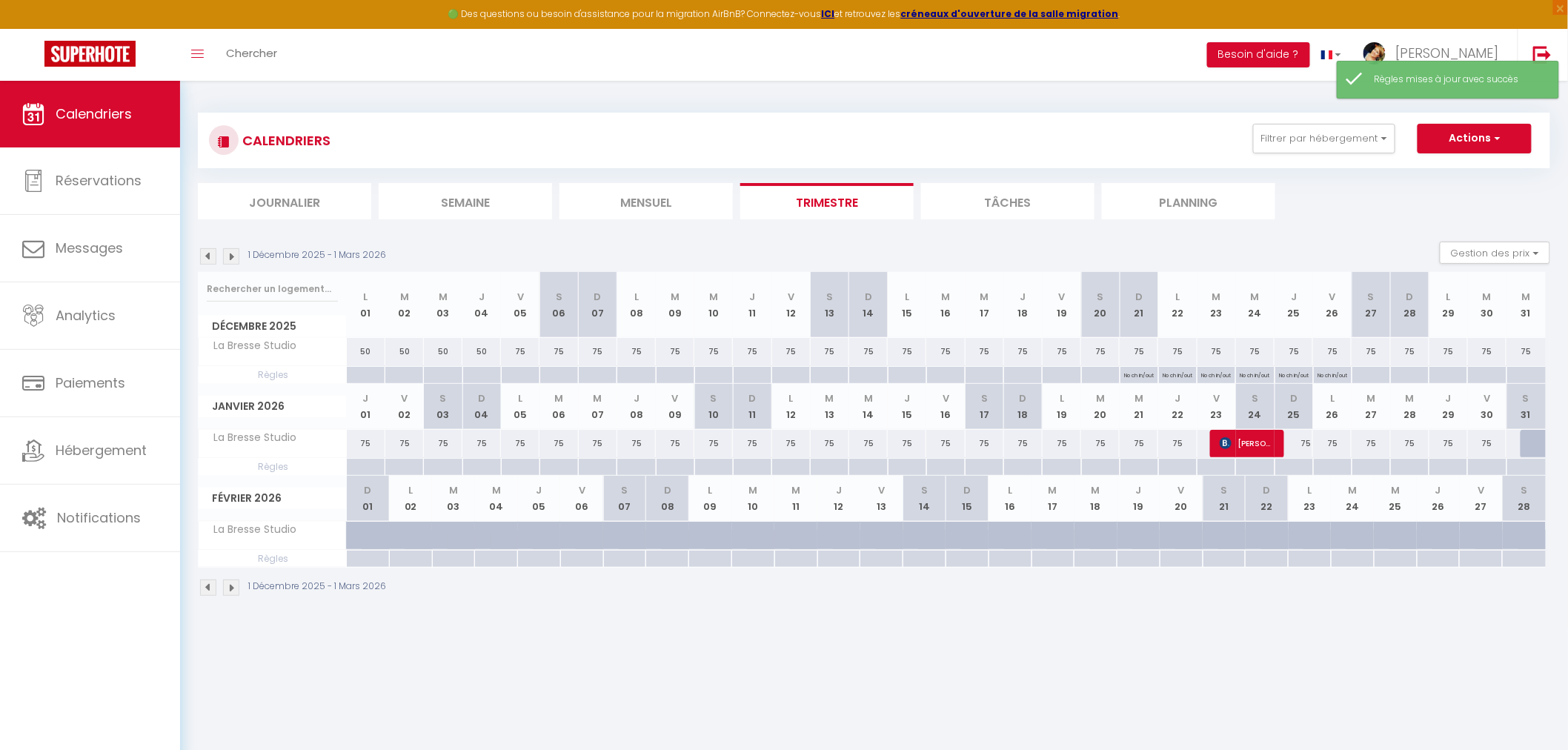
click at [1410, 374] on div at bounding box center [1409, 375] width 38 height 17
type input "Dim 28 Décembre 2025"
type input "Lun 29 Décembre 2025"
select select
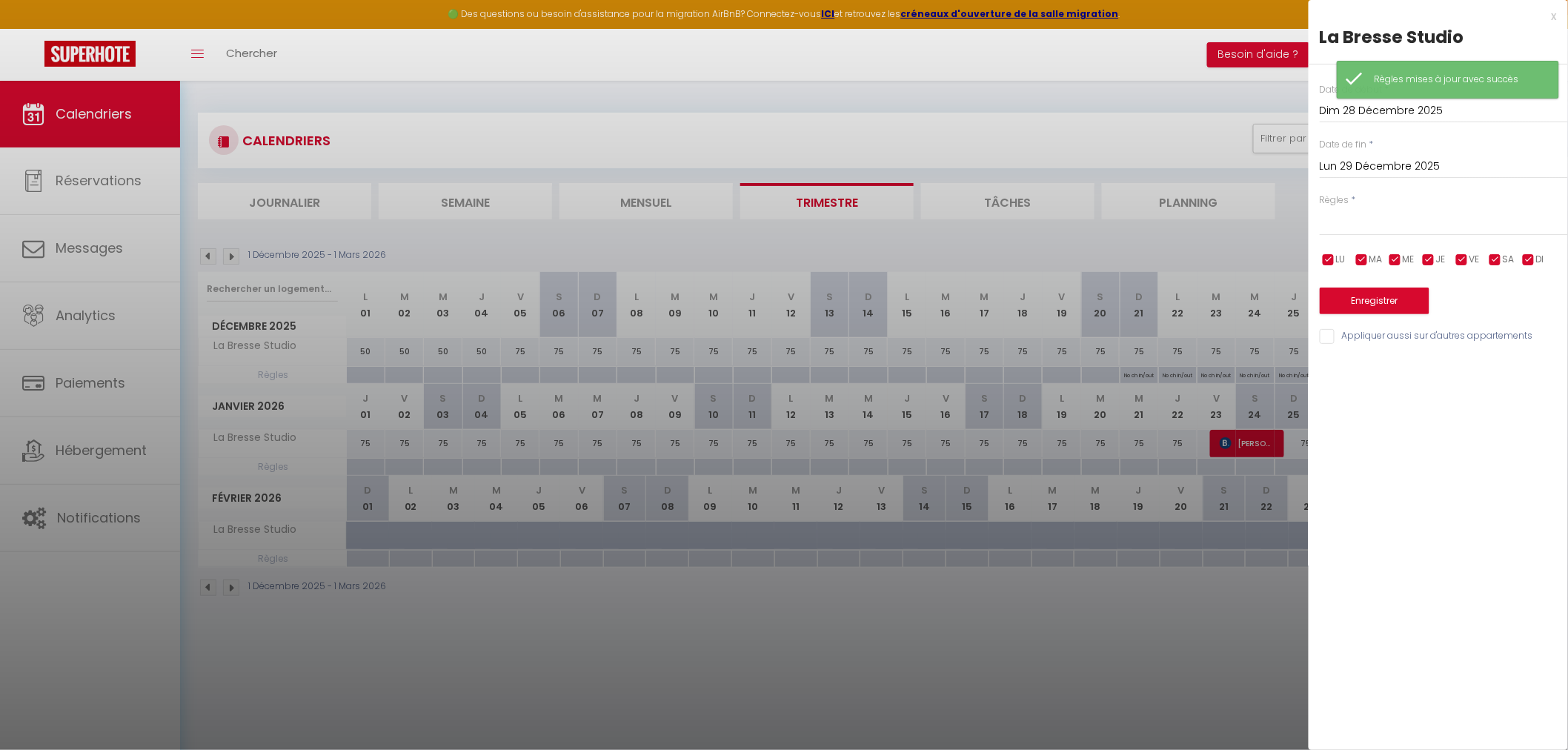
click at [1356, 162] on input "Lun 29 Décembre 2025" at bounding box center [1444, 167] width 248 height 20
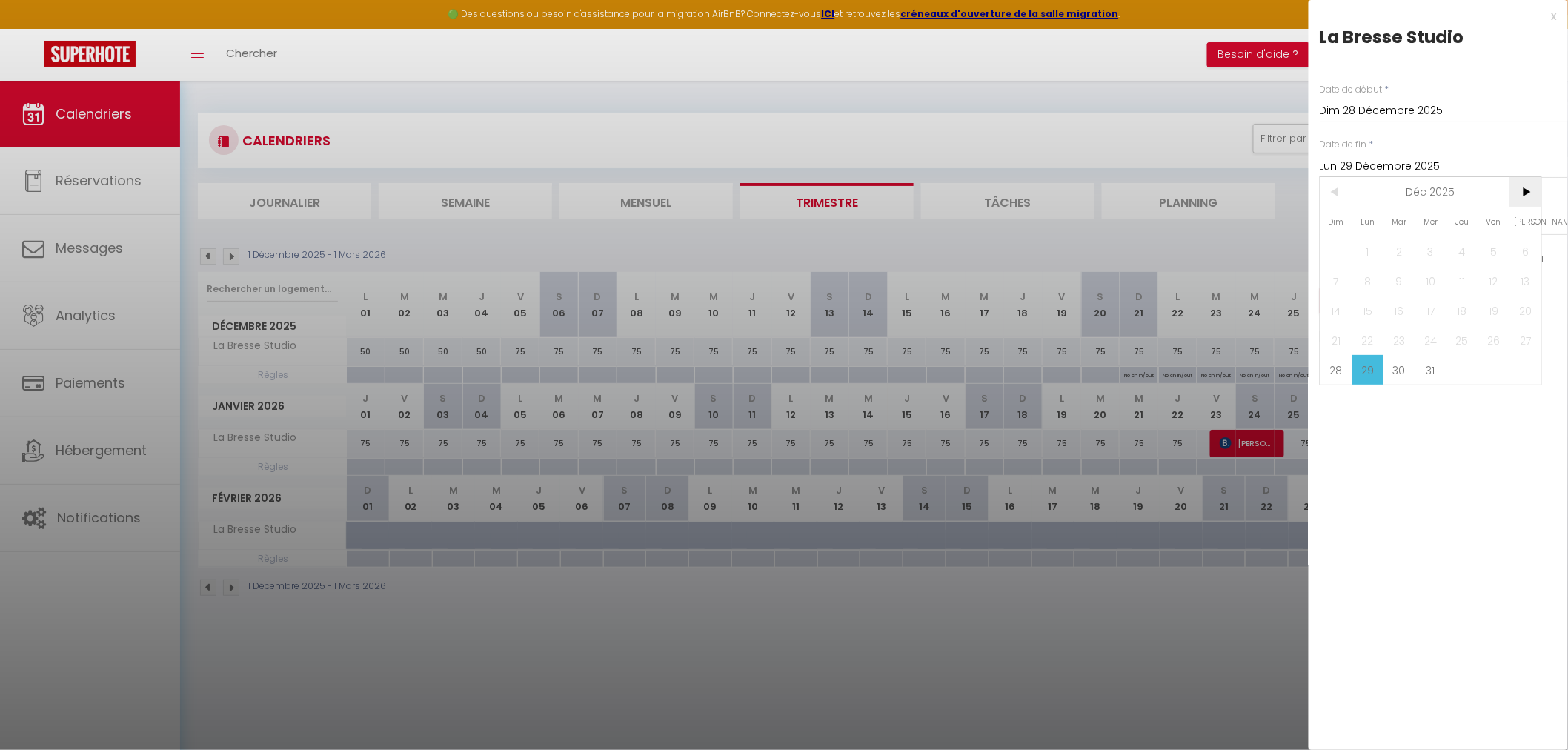
click at [1523, 189] on span ">" at bounding box center [1526, 192] width 32 height 30
click at [1499, 246] on span "2" at bounding box center [1494, 251] width 32 height 30
type input "Ven 02 Janvier 2026"
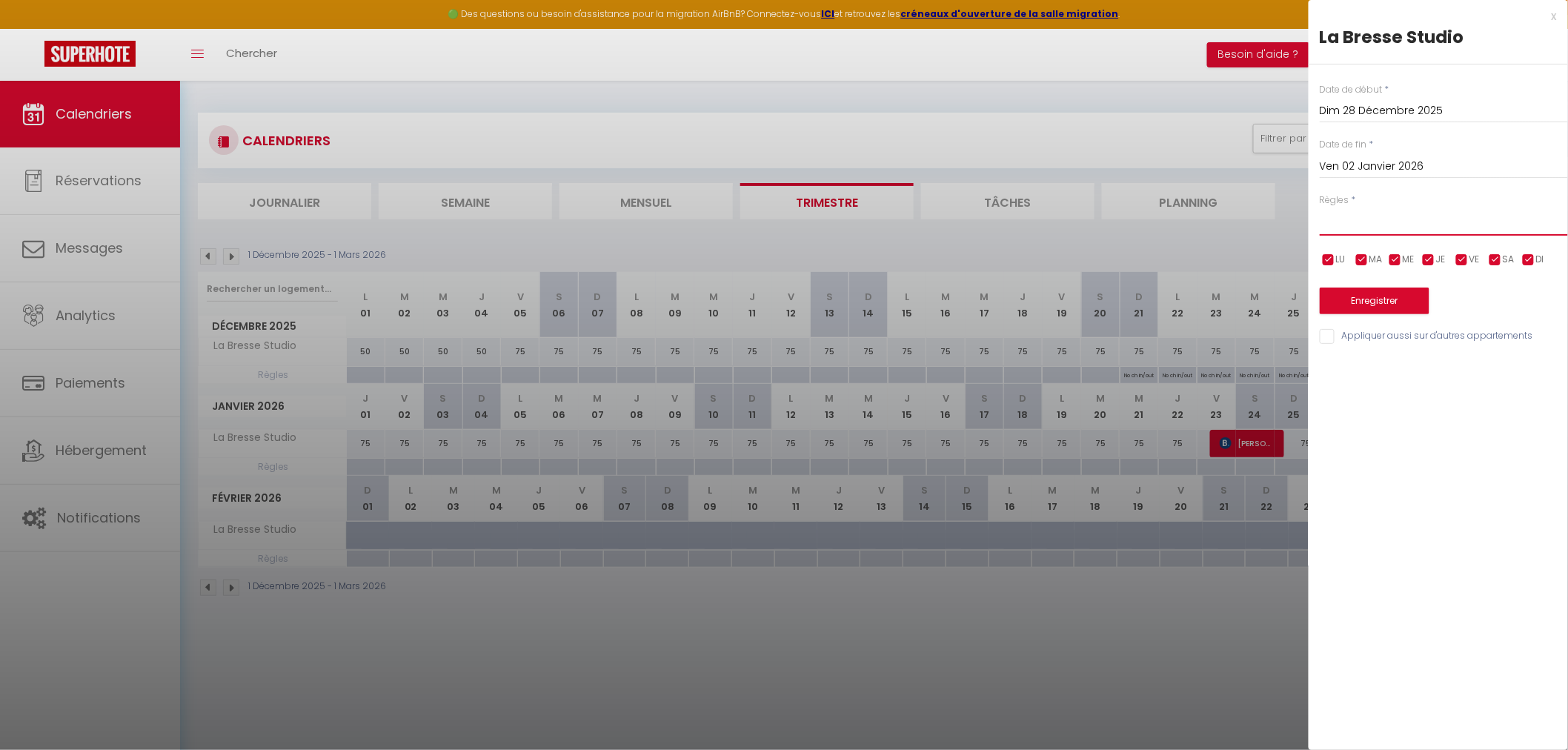
click at [1361, 224] on select "Aucun No Checkin No Checkout Pas d'arrivée / Pas de départ" at bounding box center [1444, 222] width 248 height 29
select select "3"
click at [1320, 208] on select "Aucun No Checkin No Checkout Pas d'arrivée / Pas de départ" at bounding box center [1444, 222] width 248 height 29
click at [1368, 303] on button "Enregistrer" at bounding box center [1374, 301] width 109 height 27
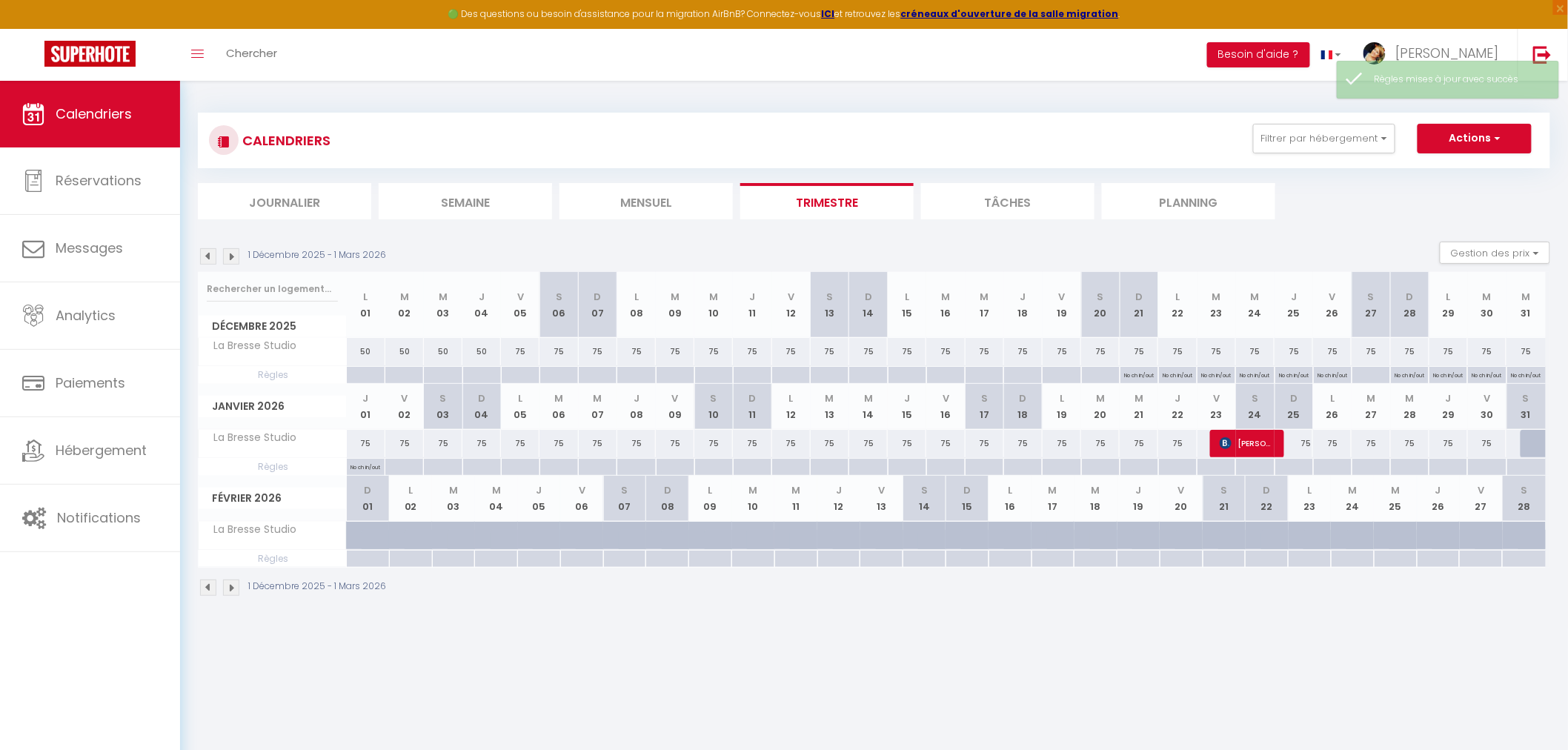
click at [402, 468] on div at bounding box center [403, 467] width 38 height 17
type input "Ven 02 Janvier 2026"
type input "[DATE]"
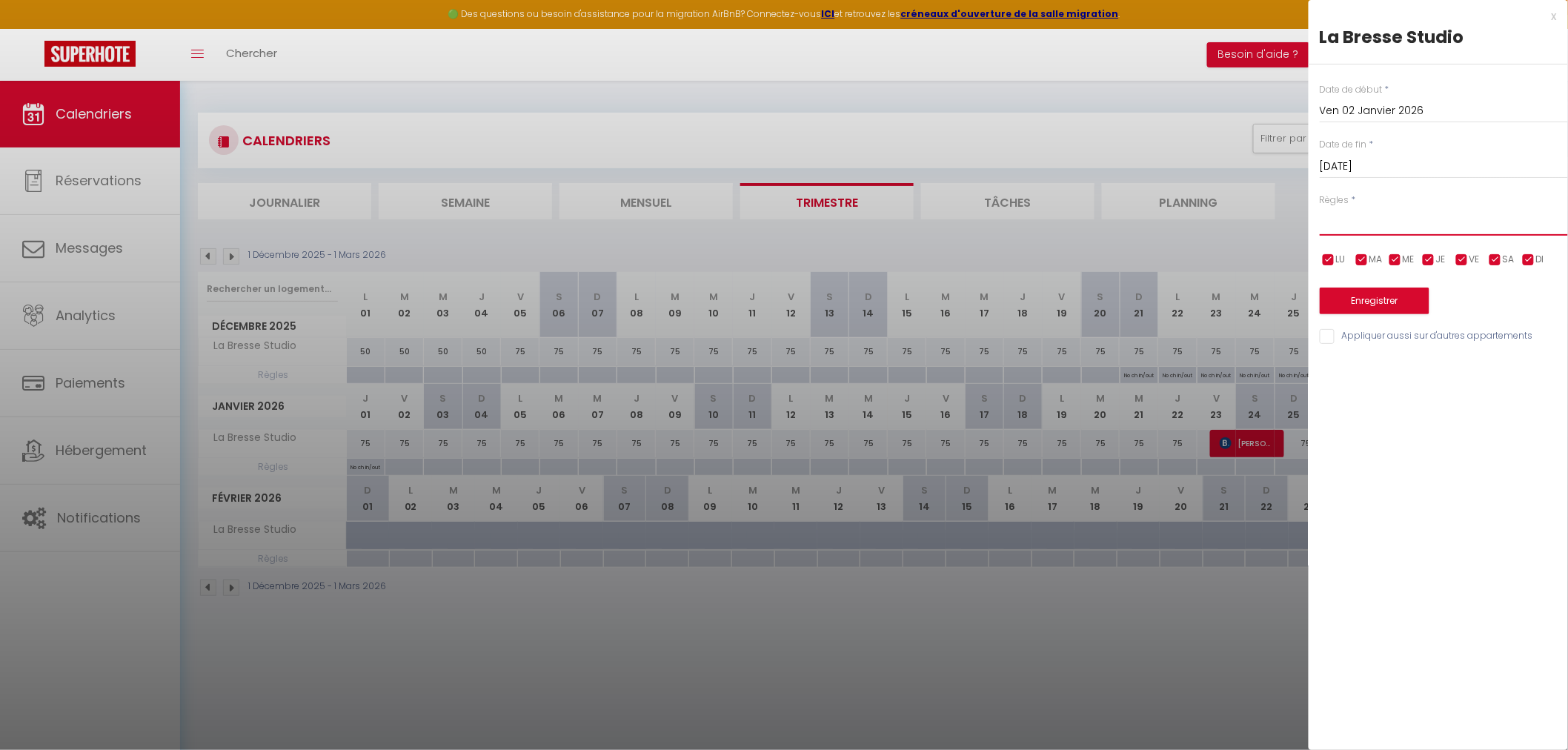
click at [1338, 228] on select "Aucun No Checkin No Checkout Pas d'arrivée / Pas de départ" at bounding box center [1444, 222] width 248 height 29
select select "3"
click at [1320, 208] on select "Aucun No Checkin No Checkout Pas d'arrivée / Pas de départ" at bounding box center [1444, 222] width 248 height 29
click at [1367, 304] on button "Enregistrer" at bounding box center [1374, 301] width 109 height 27
